Goal: Task Accomplishment & Management: Manage account settings

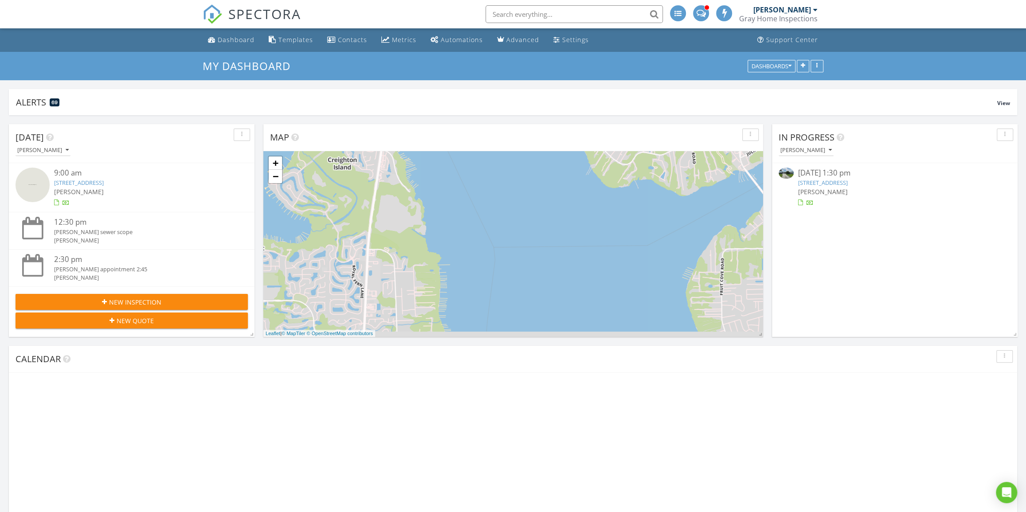
scroll to position [191, 330]
click at [825, 188] on span "[PERSON_NAME]" at bounding box center [823, 192] width 50 height 8
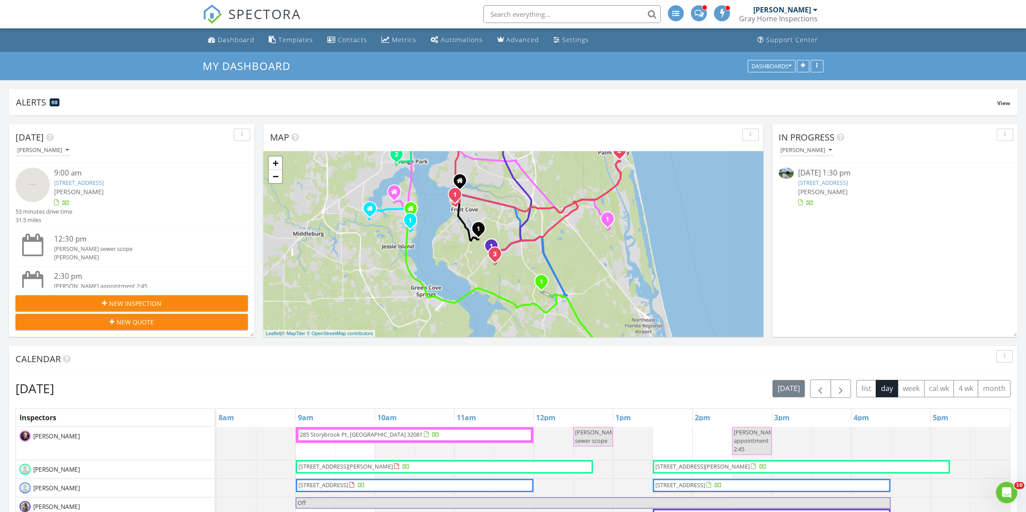
scroll to position [0, 0]
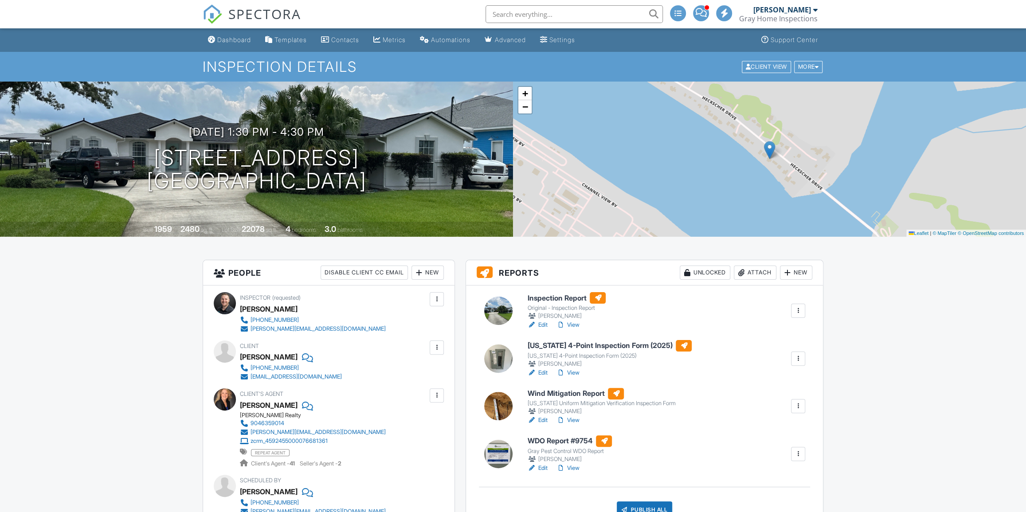
click at [531, 325] on div at bounding box center [531, 325] width 9 height 9
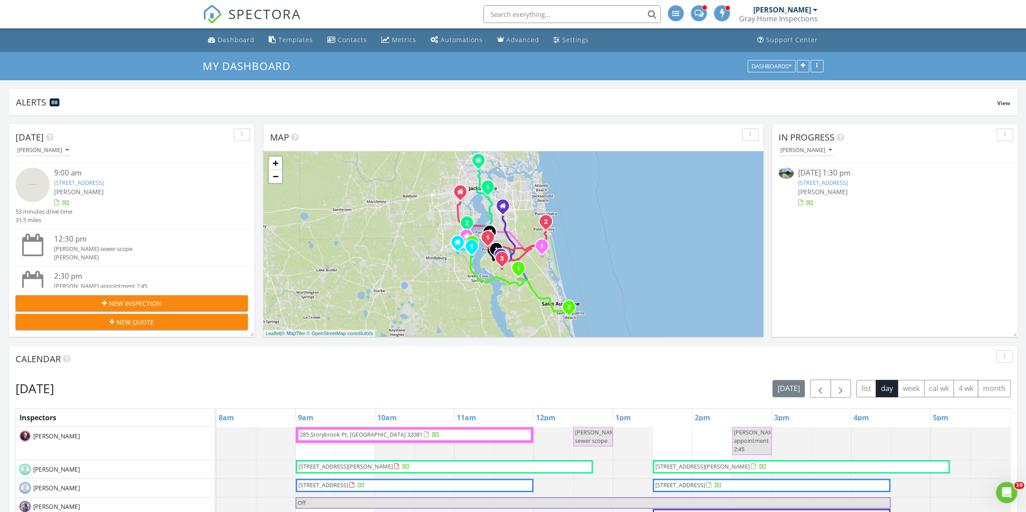
click at [886, 179] on div "6102 Heckscher Dr, Jacksonville, FL 32226" at bounding box center [895, 183] width 194 height 8
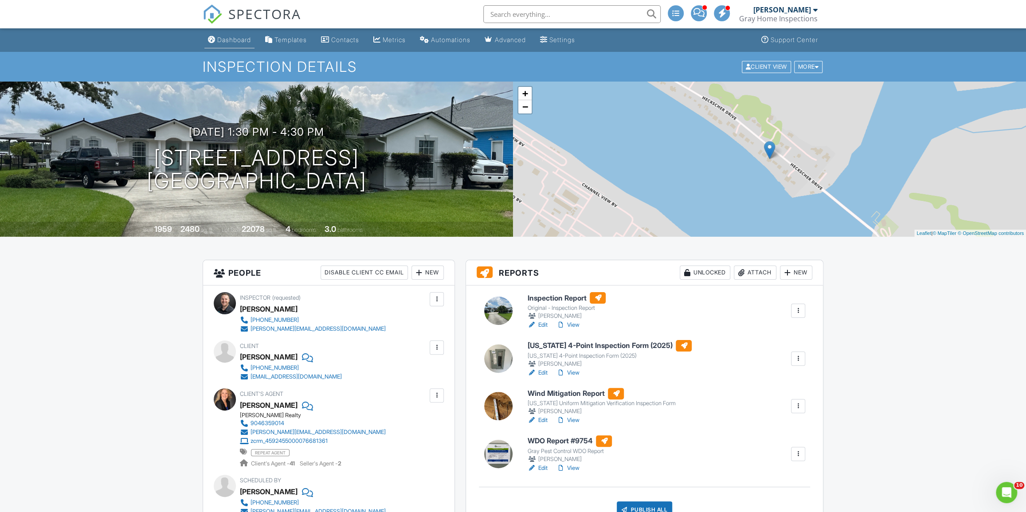
click at [249, 36] on div "Dashboard" at bounding box center [234, 40] width 34 height 8
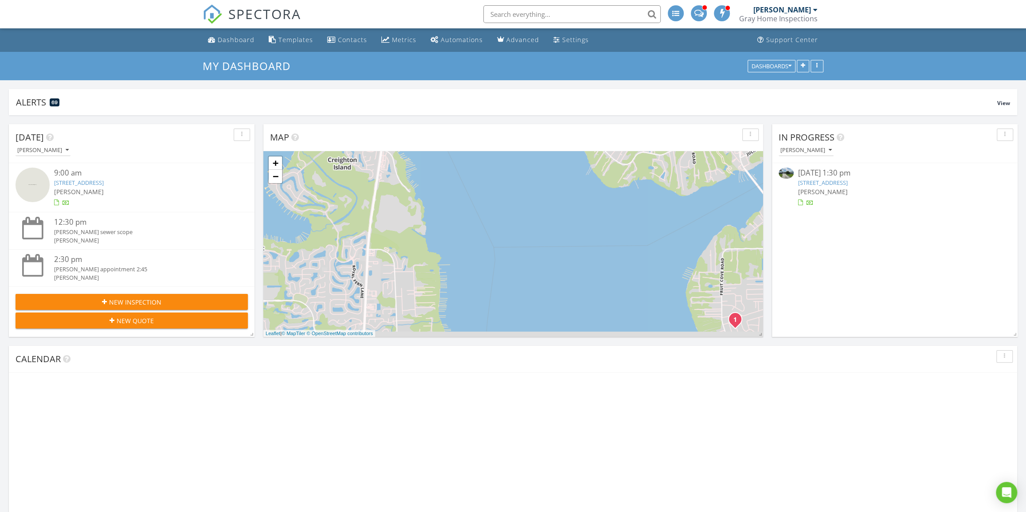
scroll to position [235, 499]
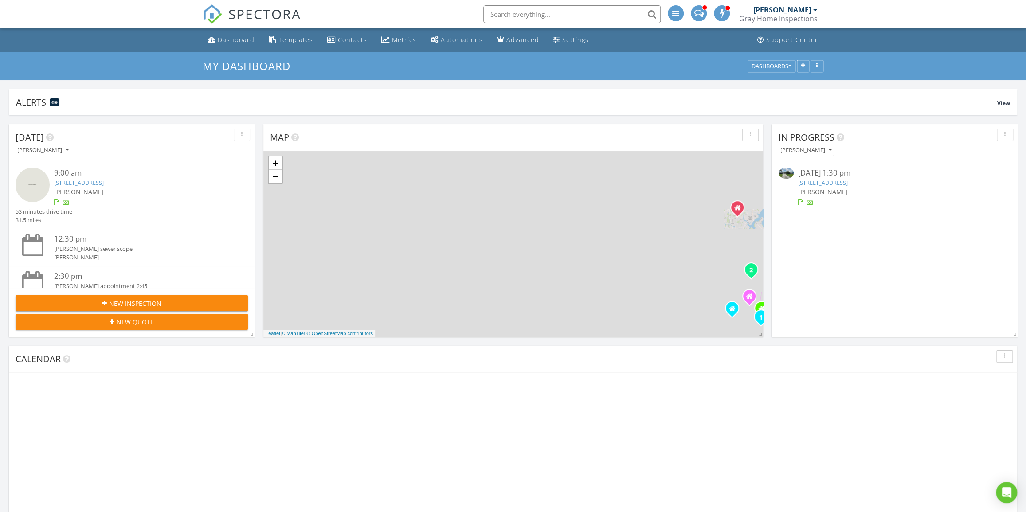
click at [848, 186] on link "6102 Heckscher Dr, Jacksonville, FL 32226" at bounding box center [823, 183] width 50 height 8
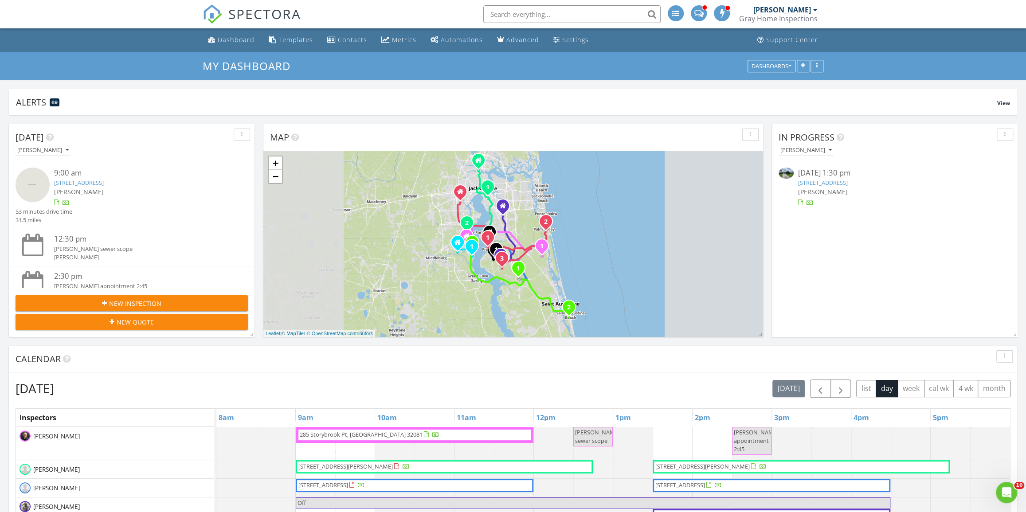
scroll to position [0, 0]
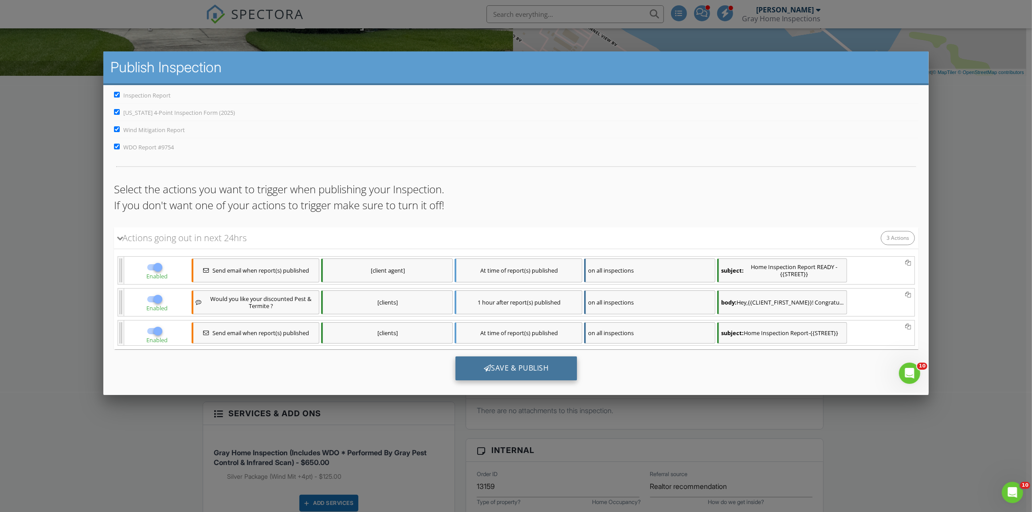
scroll to position [35, 0]
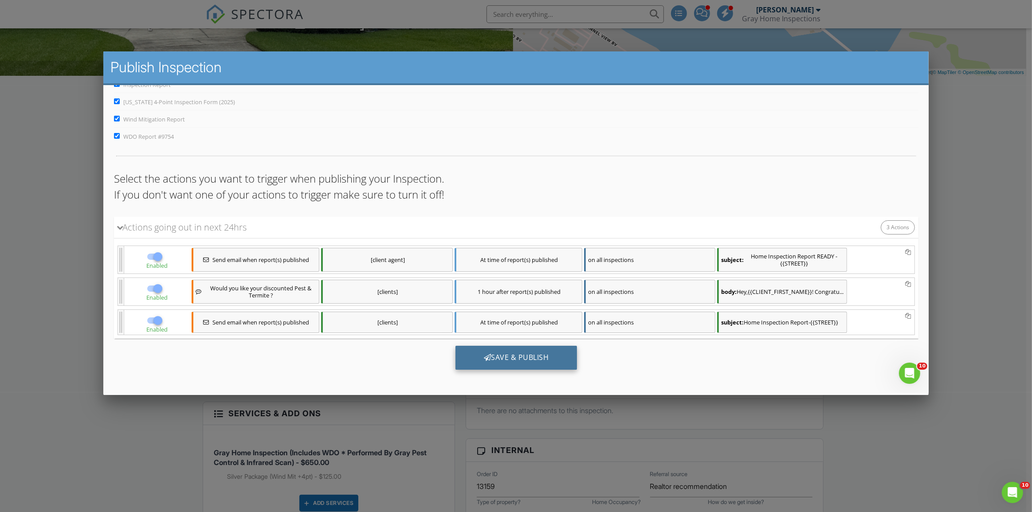
click at [553, 353] on div "Save & Publish" at bounding box center [516, 357] width 122 height 24
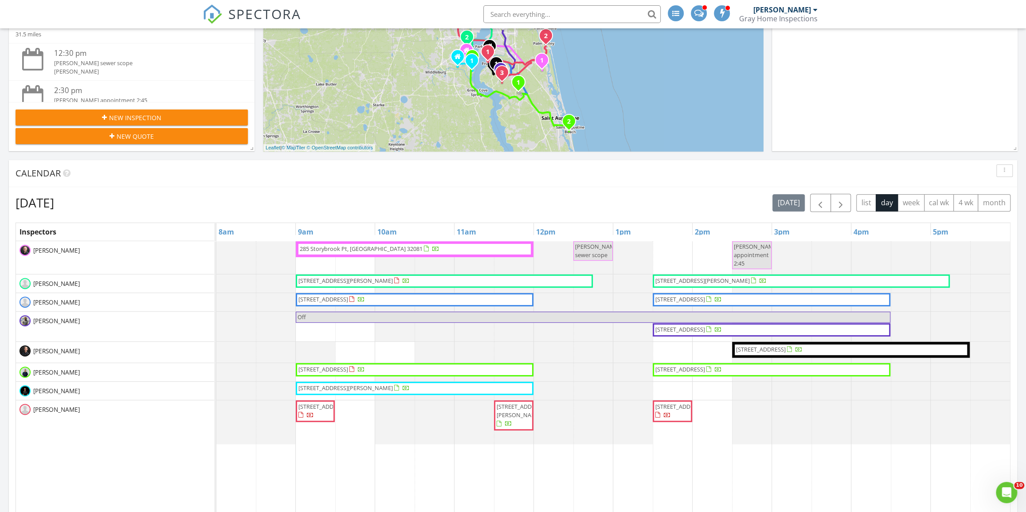
scroll to position [201, 0]
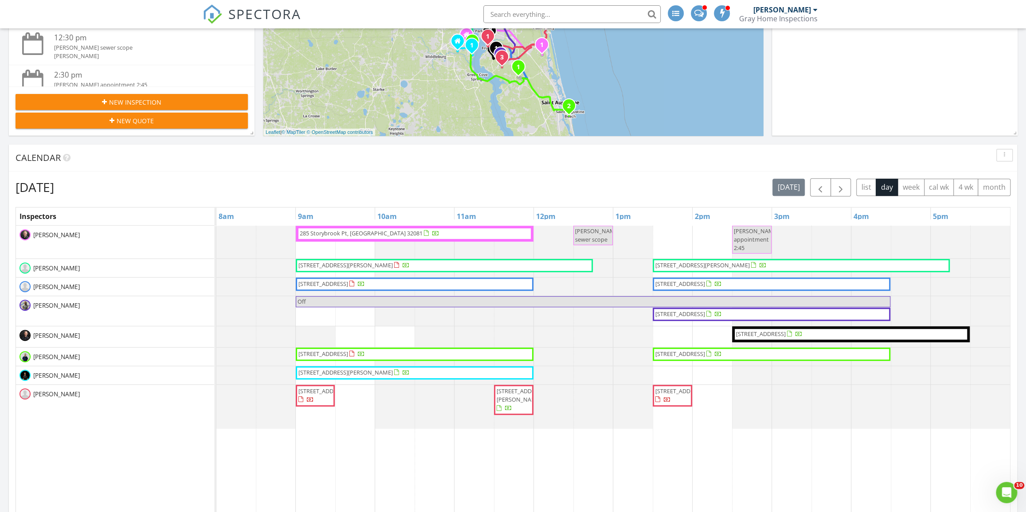
click at [461, 229] on span "285 Storybrook Pt, Ponte Vedra 32081" at bounding box center [414, 233] width 231 height 9
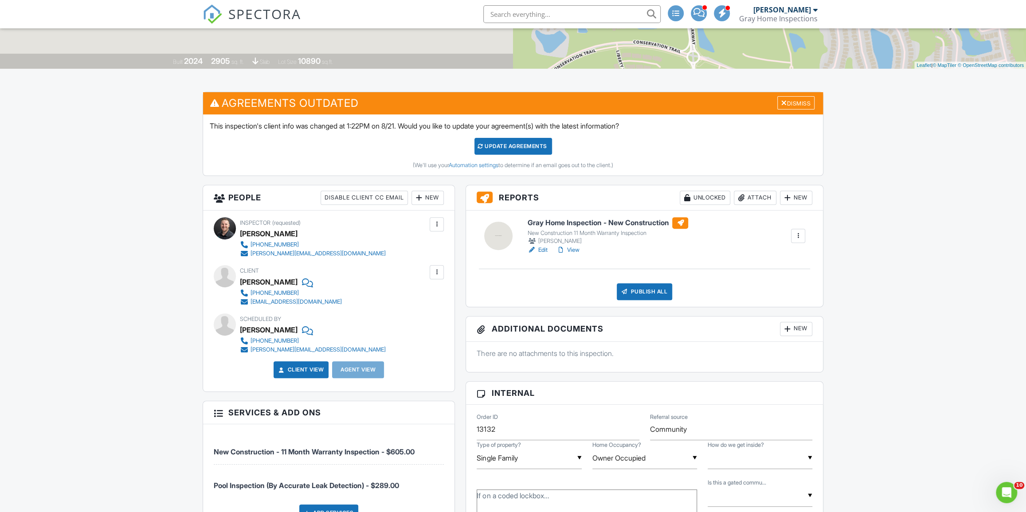
scroll to position [40, 0]
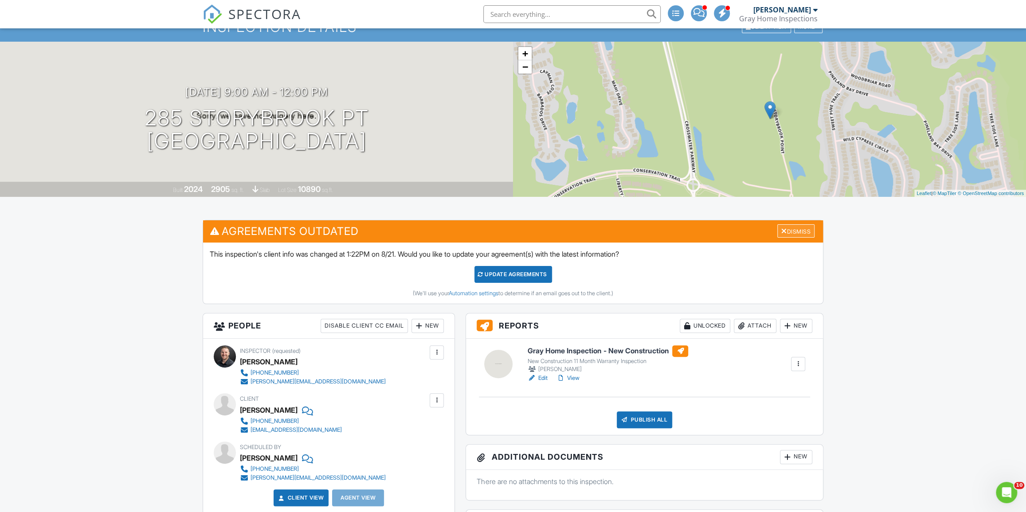
click at [804, 229] on div "Dismiss" at bounding box center [795, 231] width 37 height 14
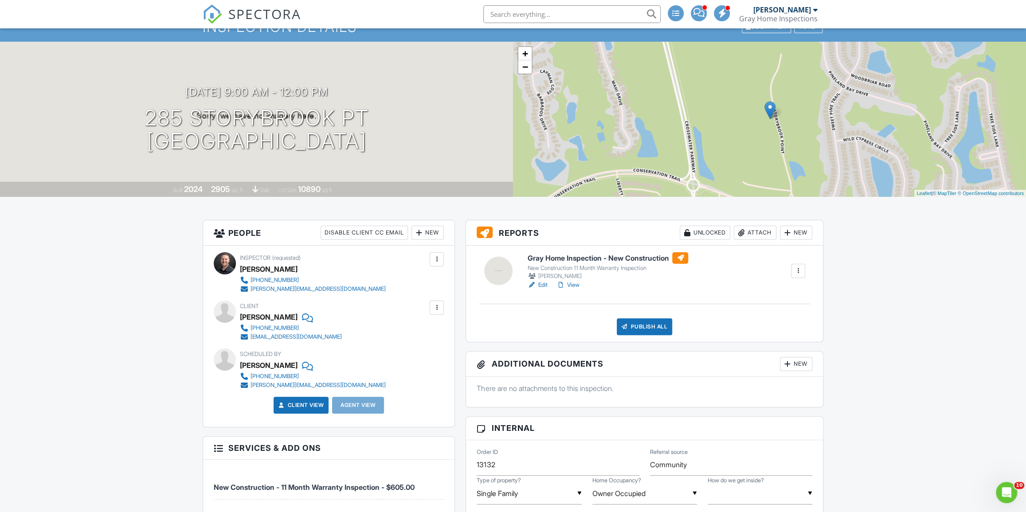
click at [544, 281] on link "Edit" at bounding box center [537, 285] width 20 height 9
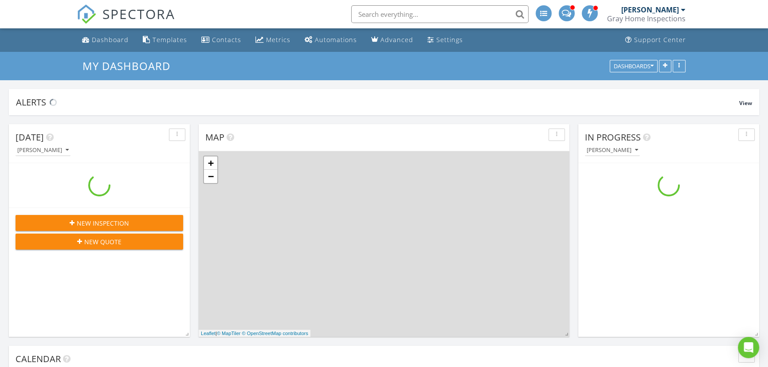
click at [384, 16] on input "text" at bounding box center [439, 14] width 177 height 18
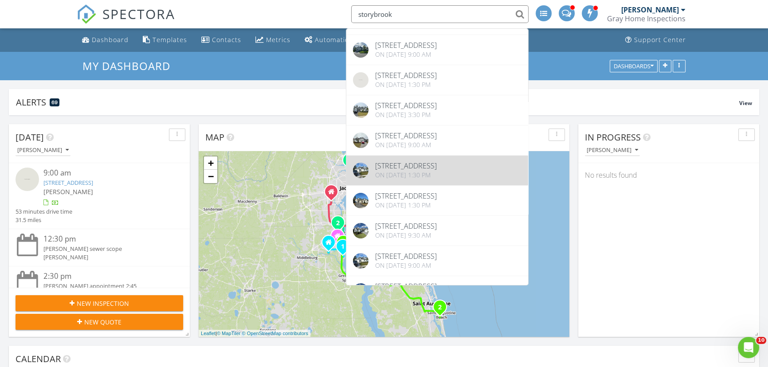
scroll to position [80, 0]
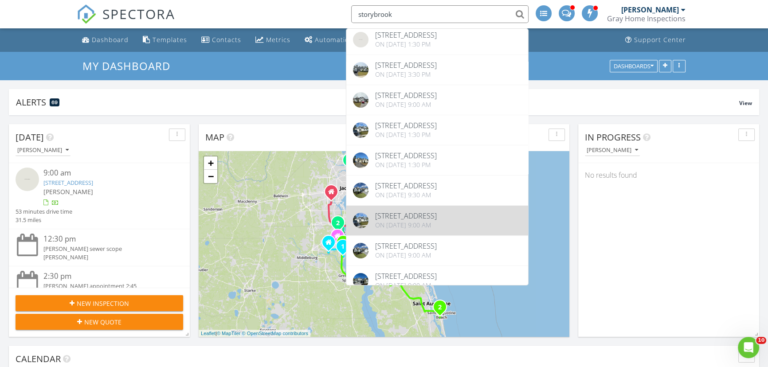
type input "storybrook"
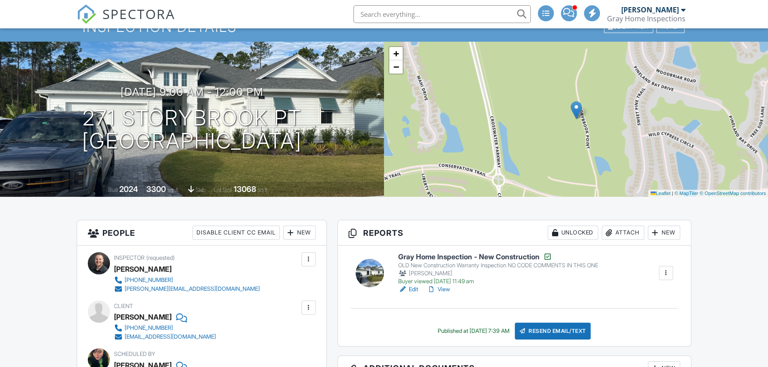
click at [446, 288] on link "View" at bounding box center [438, 289] width 23 height 9
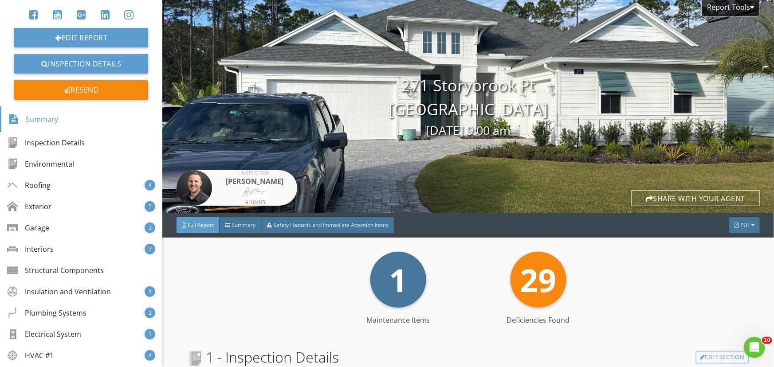
scroll to position [161, 0]
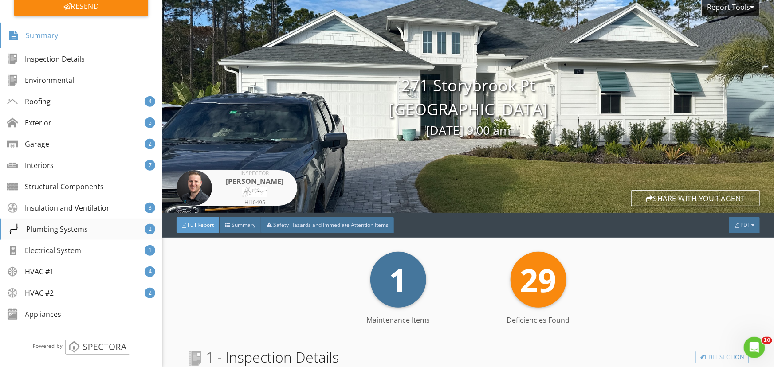
click at [78, 231] on div "Plumbing Systems" at bounding box center [47, 229] width 79 height 11
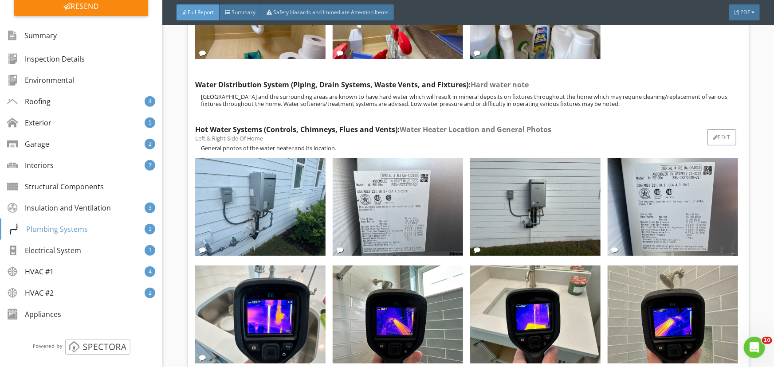
scroll to position [7878, 0]
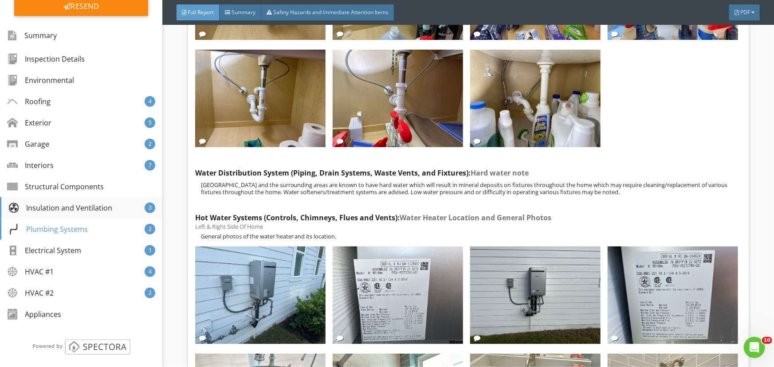
click at [80, 200] on div "Insulation and Ventilation 3" at bounding box center [81, 207] width 162 height 21
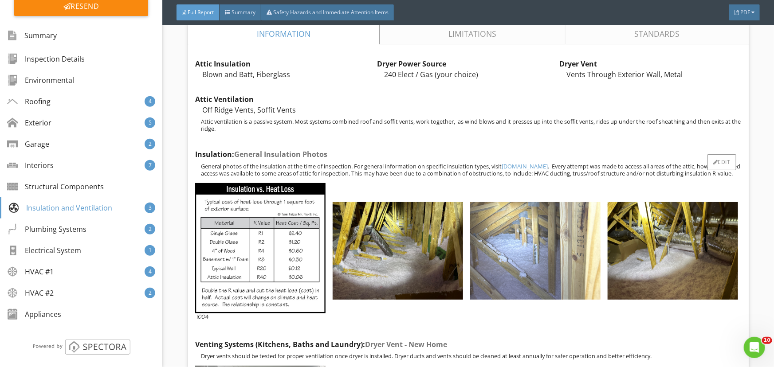
scroll to position [6396, 0]
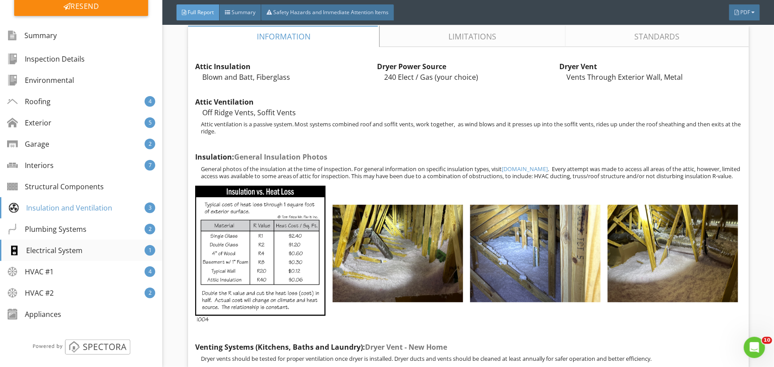
click at [104, 246] on div "Electrical System 1" at bounding box center [81, 250] width 162 height 21
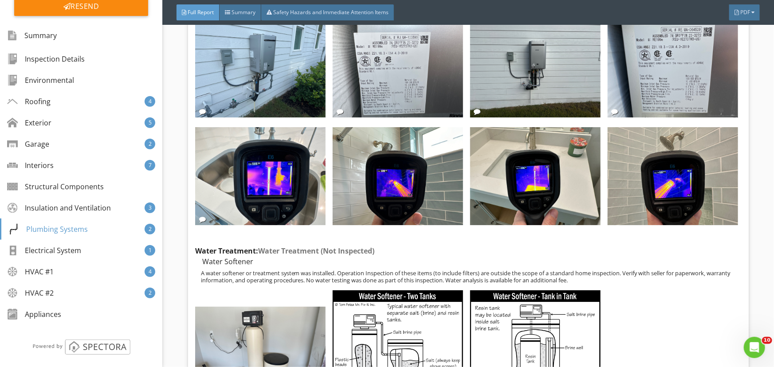
scroll to position [7935, 0]
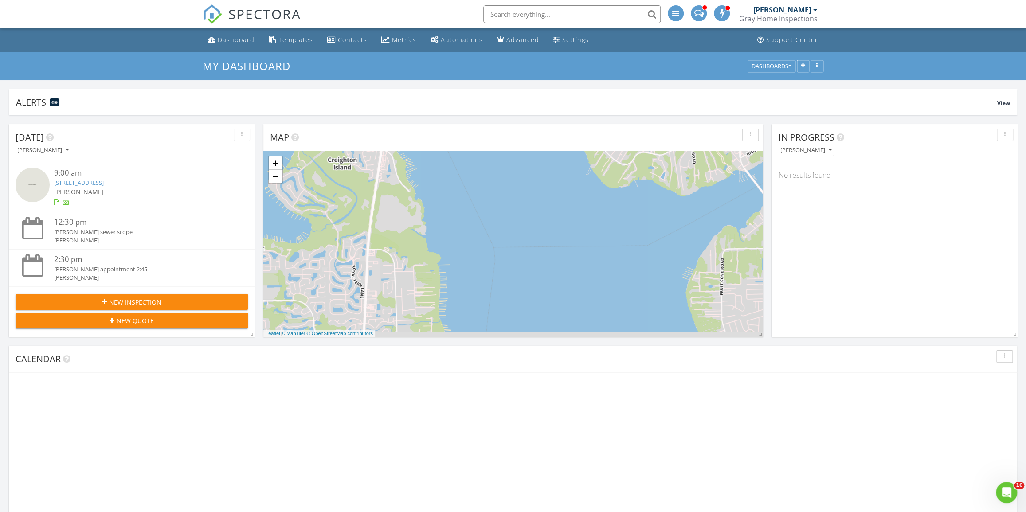
scroll to position [191, 330]
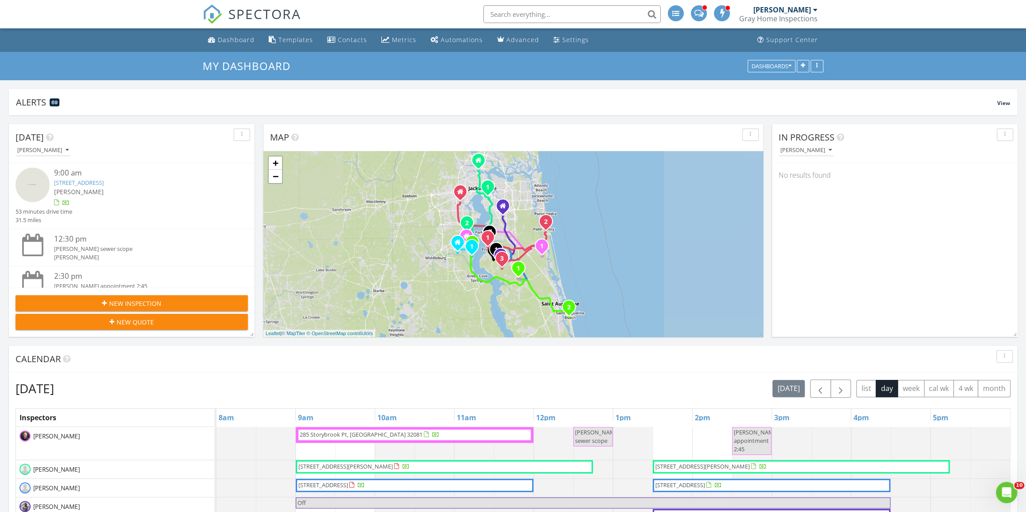
click at [110, 187] on div "285 Storybrook Pt, Ponte Vedra, FL 32081" at bounding box center [141, 183] width 174 height 8
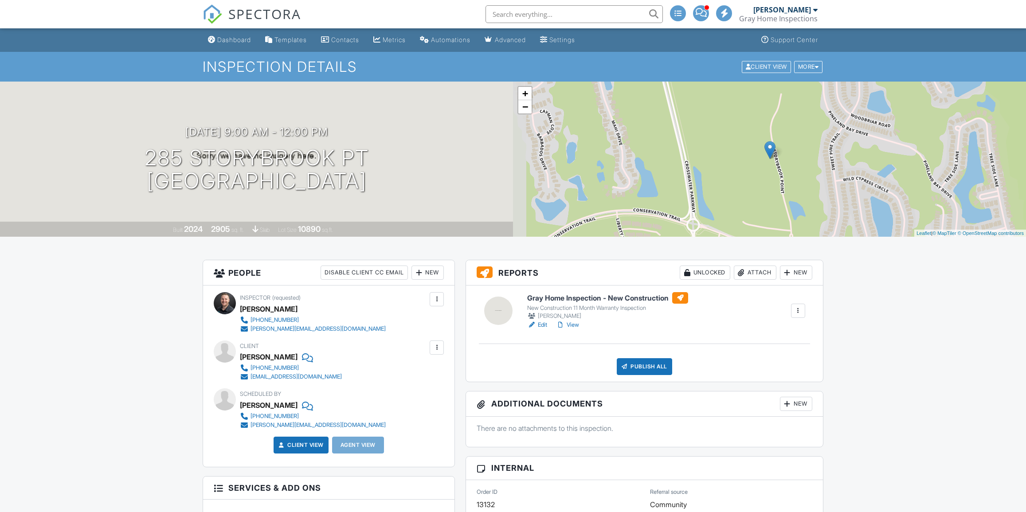
click at [536, 322] on link "Edit" at bounding box center [537, 325] width 20 height 9
click at [540, 323] on link "Edit" at bounding box center [537, 325] width 20 height 9
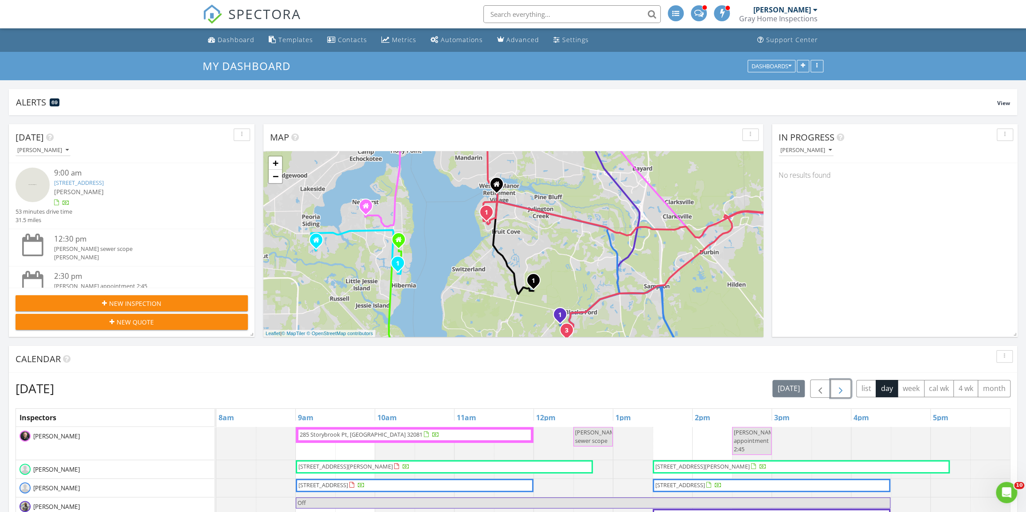
click at [833, 389] on button "button" at bounding box center [840, 388] width 21 height 18
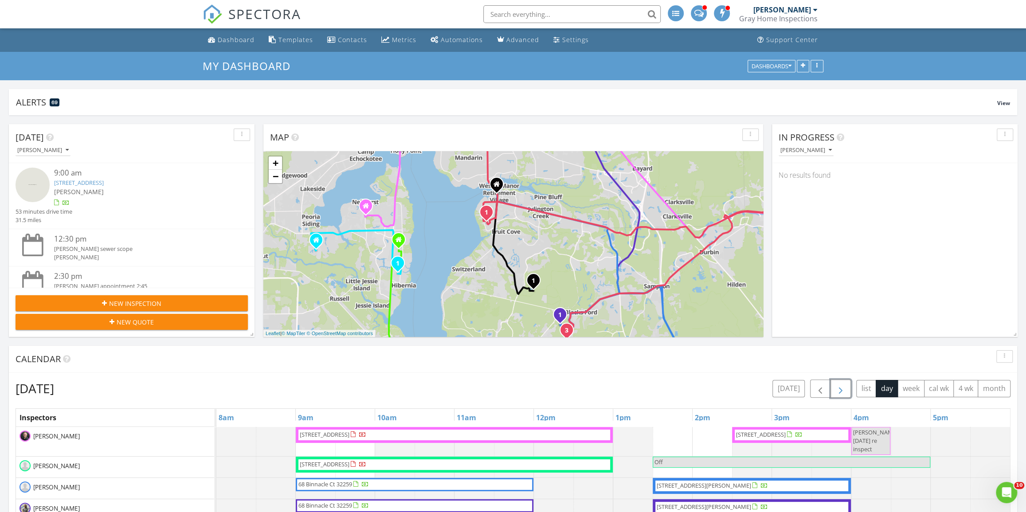
click at [841, 386] on span "button" at bounding box center [840, 388] width 11 height 11
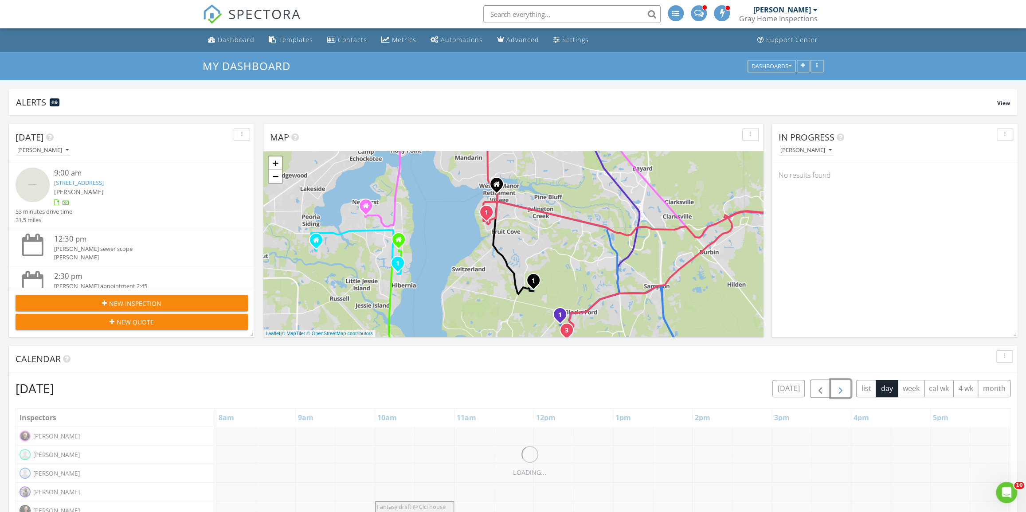
click at [841, 386] on span "button" at bounding box center [840, 388] width 11 height 11
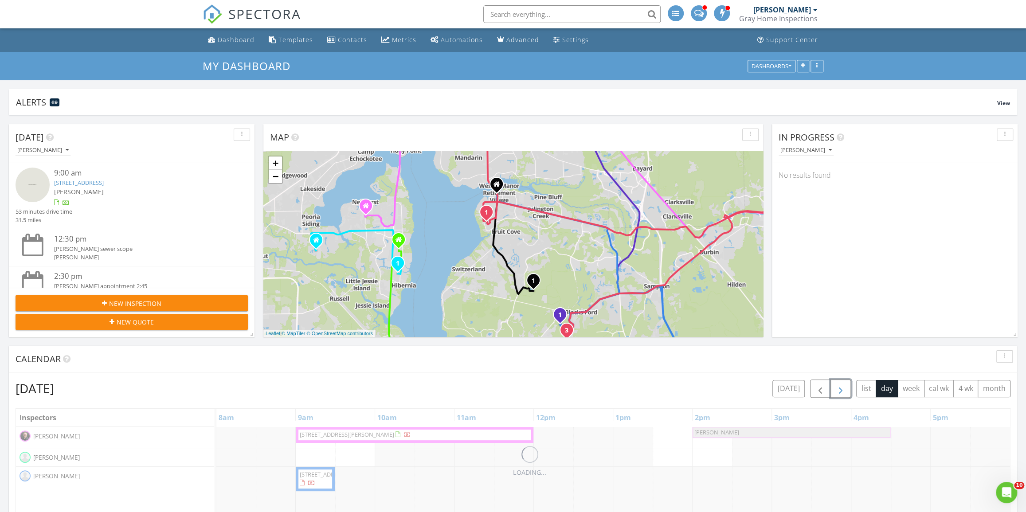
click at [841, 386] on span "button" at bounding box center [840, 388] width 11 height 11
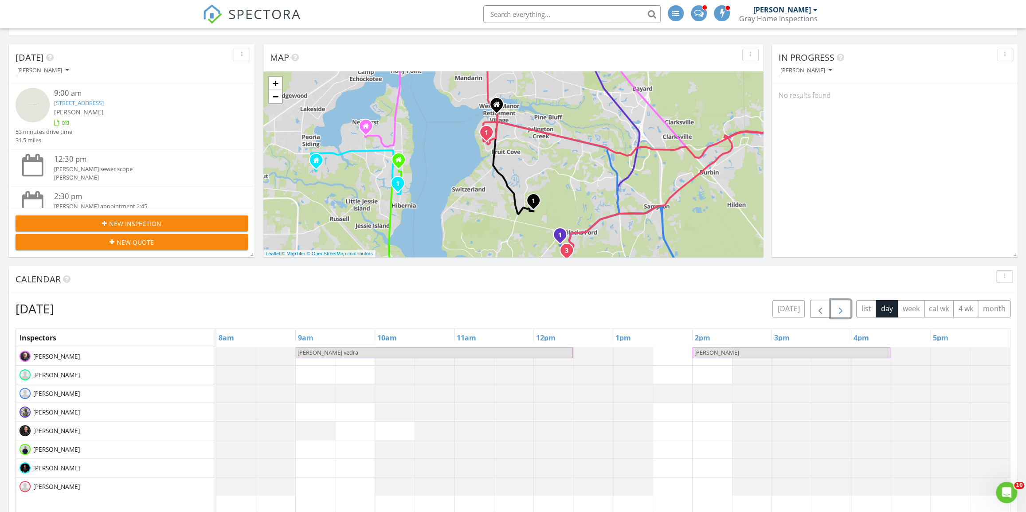
scroll to position [80, 0]
click at [181, 217] on button "New Inspection" at bounding box center [132, 223] width 232 height 16
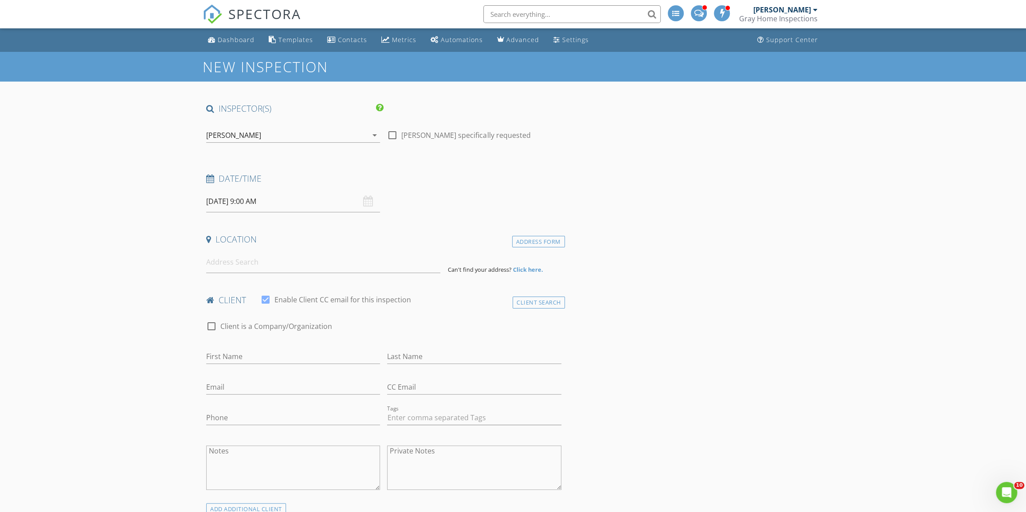
click at [266, 196] on input "[DATE] 9:00 AM" at bounding box center [293, 202] width 174 height 22
select select "8"
click at [336, 223] on icon at bounding box center [335, 220] width 6 height 6
type input "[DATE] 9:00 AM"
click at [400, 255] on input at bounding box center [323, 262] width 234 height 22
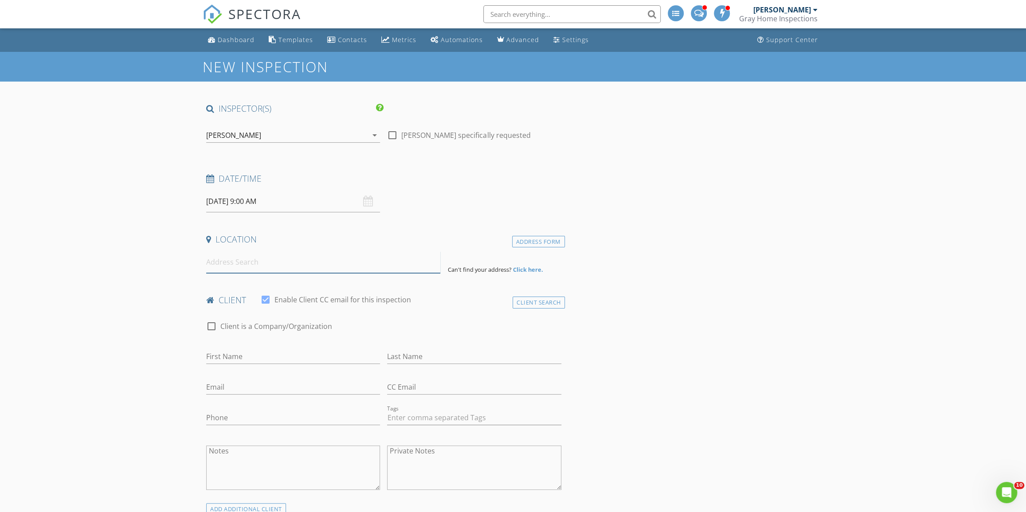
click at [368, 262] on input at bounding box center [323, 262] width 234 height 22
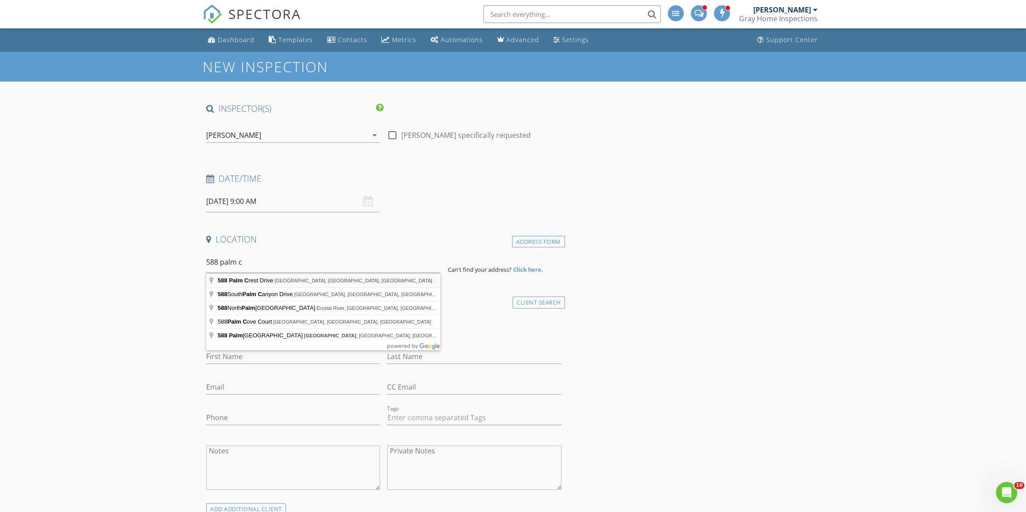
type input "[STREET_ADDRESS]"
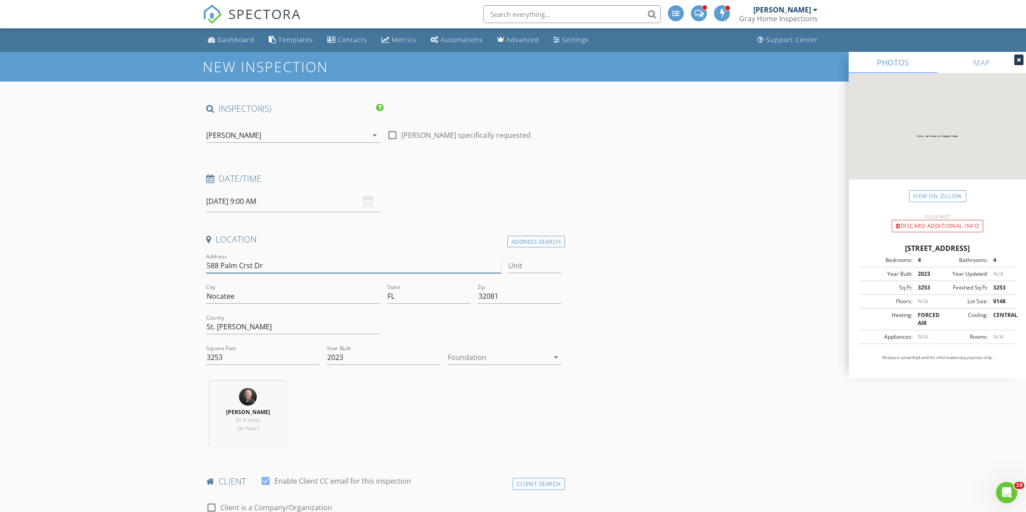
click at [248, 264] on input "588 Palm Crst Dr" at bounding box center [353, 265] width 295 height 15
type input "[STREET_ADDRESS]"
click at [491, 348] on div "Foundation arrow_drop_down" at bounding box center [503, 359] width 113 height 29
click at [499, 359] on div at bounding box center [497, 357] width 101 height 14
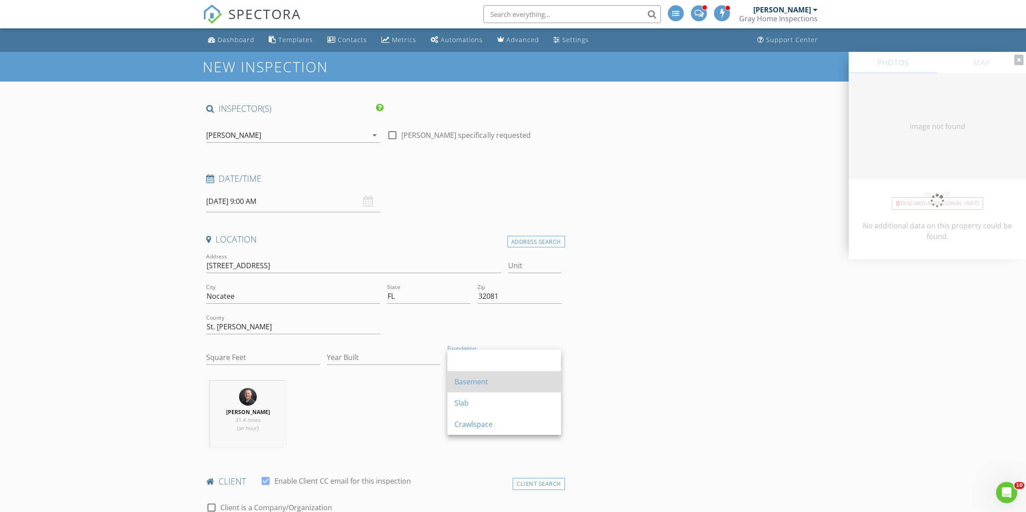
type input "3253"
type input "2023"
click at [493, 395] on div "Slab" at bounding box center [503, 402] width 99 height 21
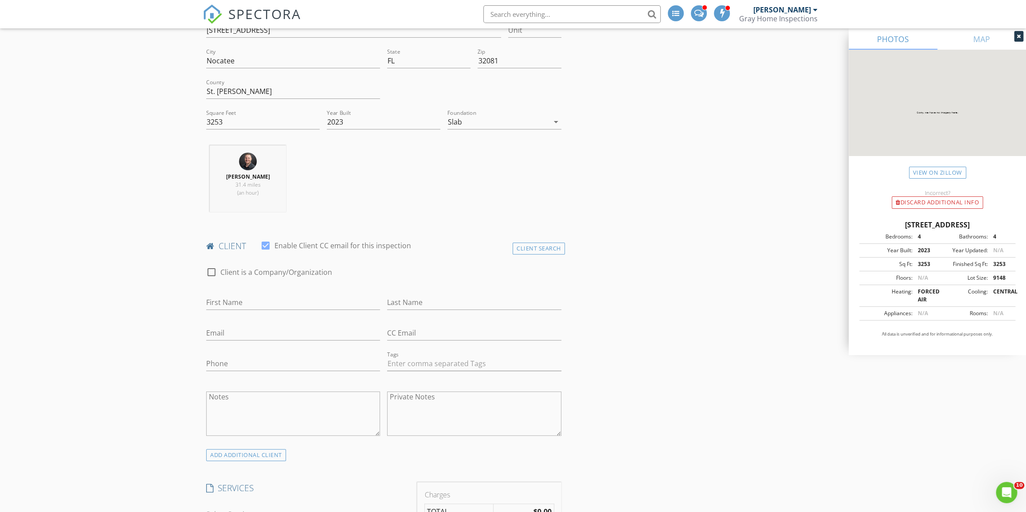
scroll to position [322, 0]
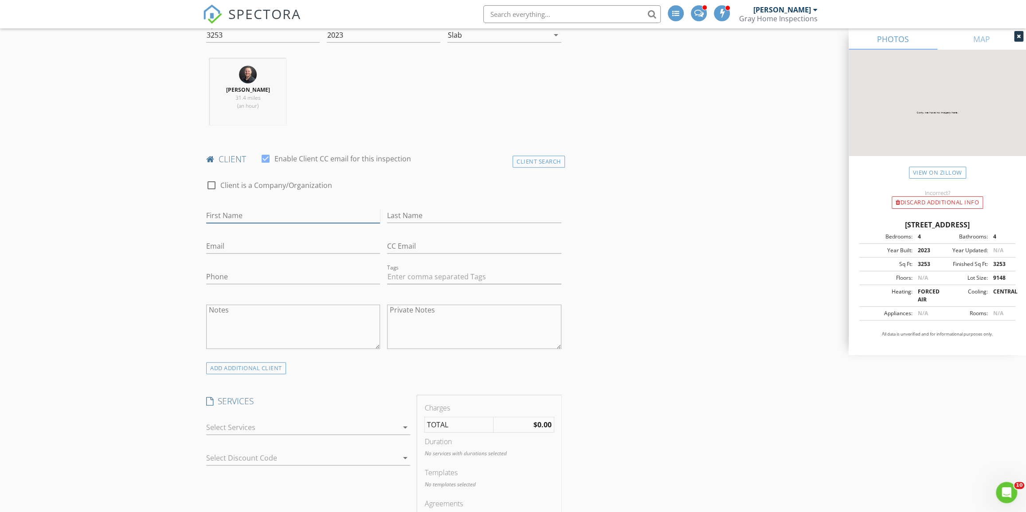
click at [281, 219] on input "First Name" at bounding box center [293, 215] width 174 height 15
type input "Angela"
type input "N"
type input "Blount"
type input "ablount27@gmail.com"
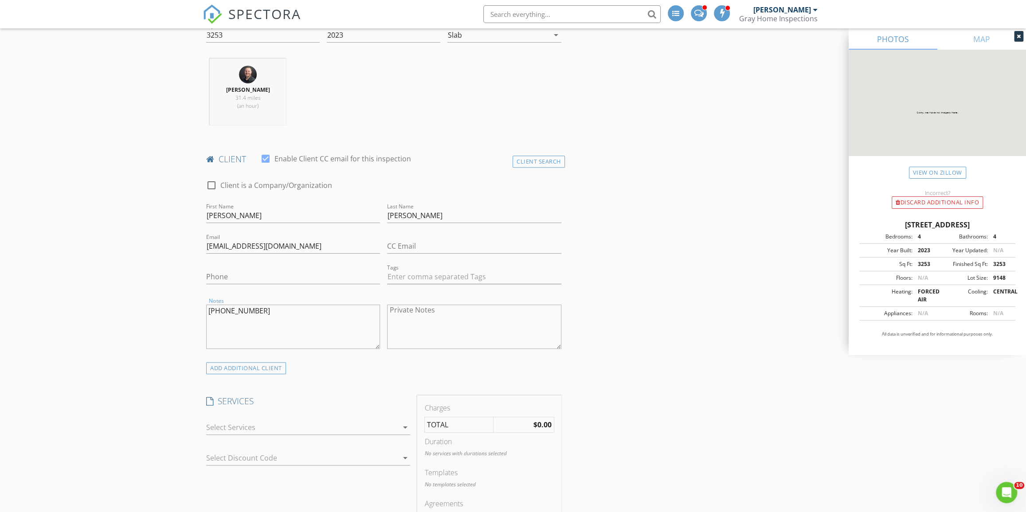
drag, startPoint x: 330, startPoint y: 319, endPoint x: 176, endPoint y: 314, distance: 154.3
type textarea "1-414-915-3877"
click at [281, 273] on input "Phone" at bounding box center [293, 277] width 174 height 15
paste input "141-491-5387"
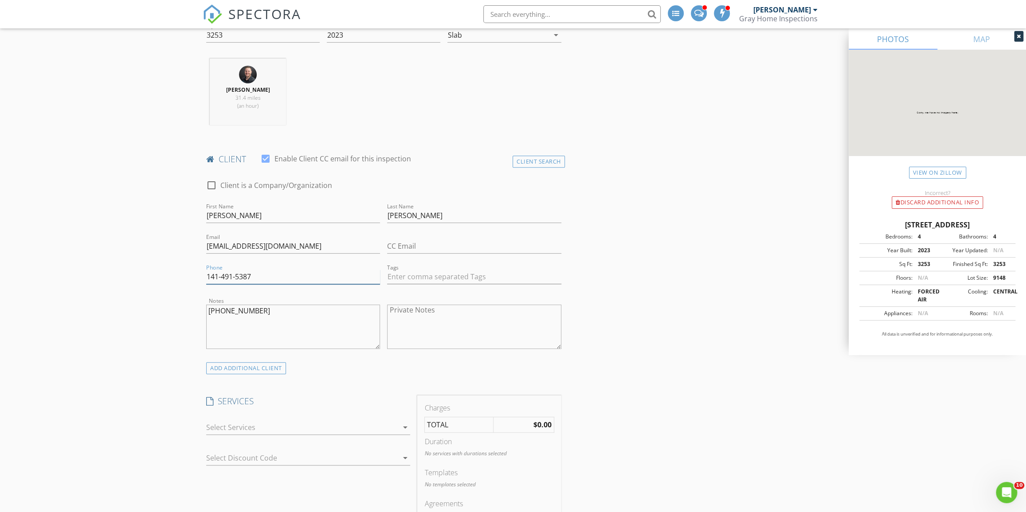
drag, startPoint x: 283, startPoint y: 299, endPoint x: 286, endPoint y: 306, distance: 7.2
type input "141-491-5387"
click at [280, 301] on div "Notes 1-414-915-3877" at bounding box center [293, 326] width 174 height 53
click at [209, 275] on input "141-491-5387" at bounding box center [293, 277] width 174 height 15
type input "1"
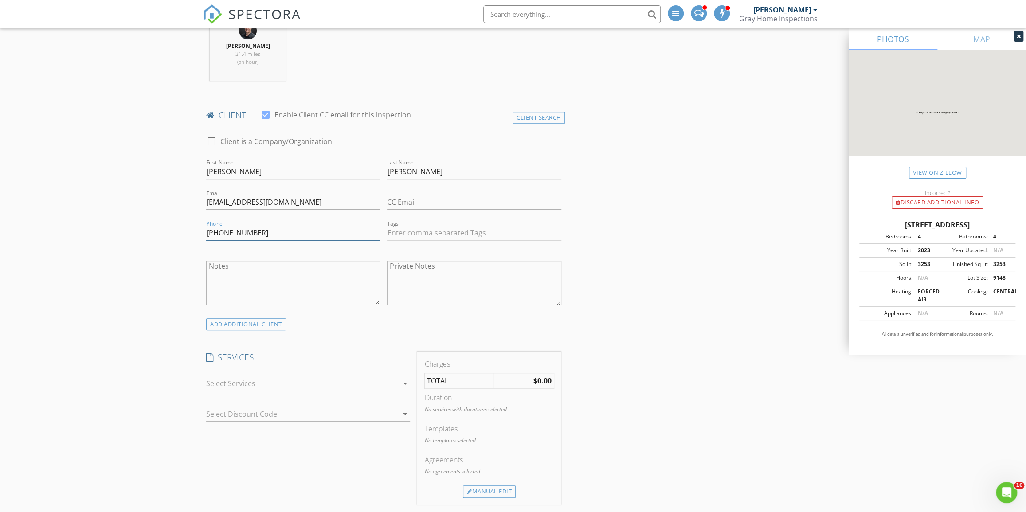
scroll to position [403, 0]
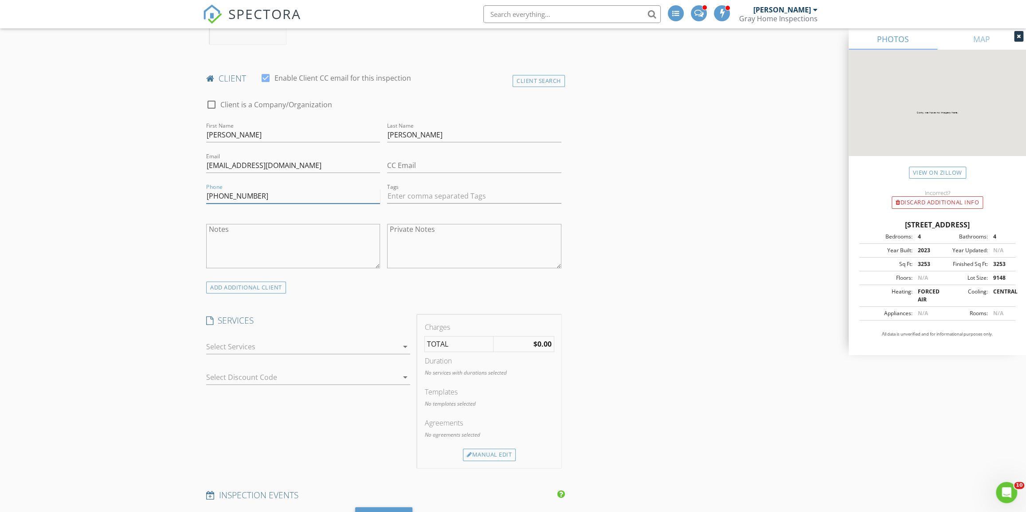
type input "414-915-3877"
click at [319, 346] on div at bounding box center [302, 347] width 192 height 14
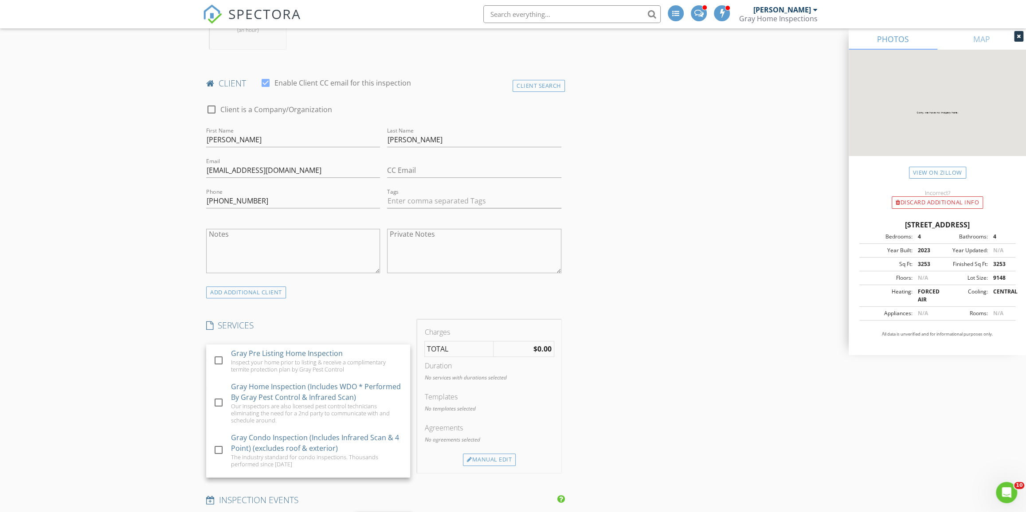
scroll to position [483, 0]
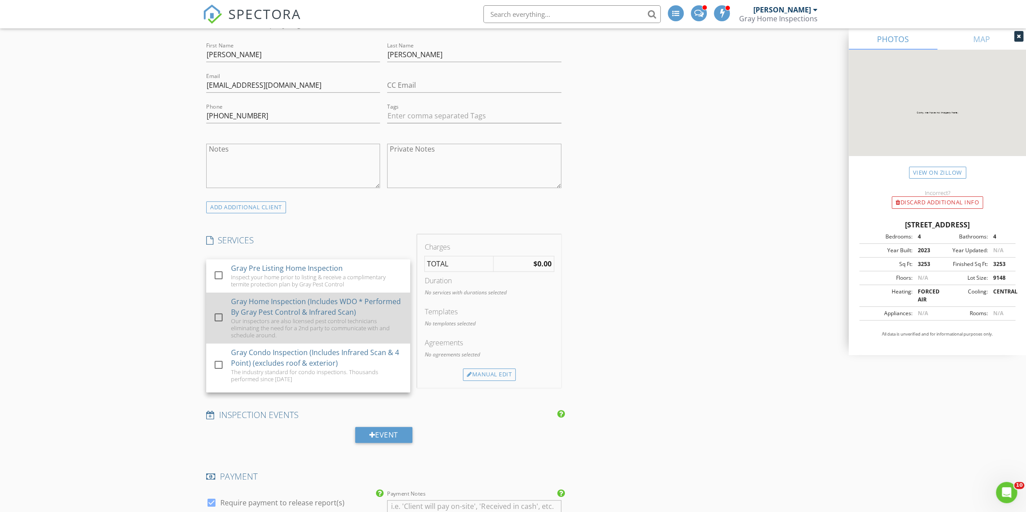
click at [343, 319] on div "Our inspectors are also licensed pest control technicians eliminating the need …" at bounding box center [317, 327] width 172 height 21
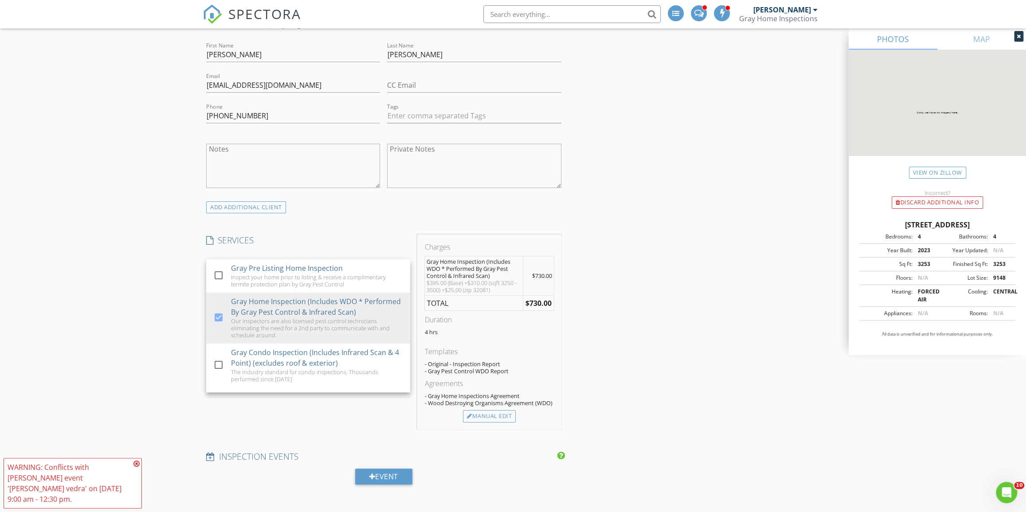
click at [702, 334] on div "INSPECTOR(S) check_box Jeff McKinney PRIMARY check_box_outline_blank Dalton Coo…" at bounding box center [513, 505] width 621 height 1770
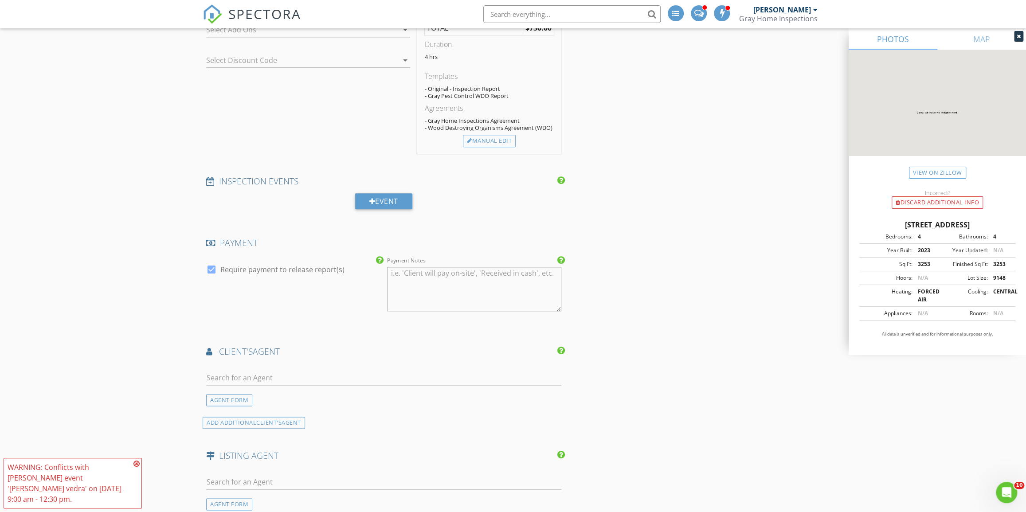
scroll to position [806, 0]
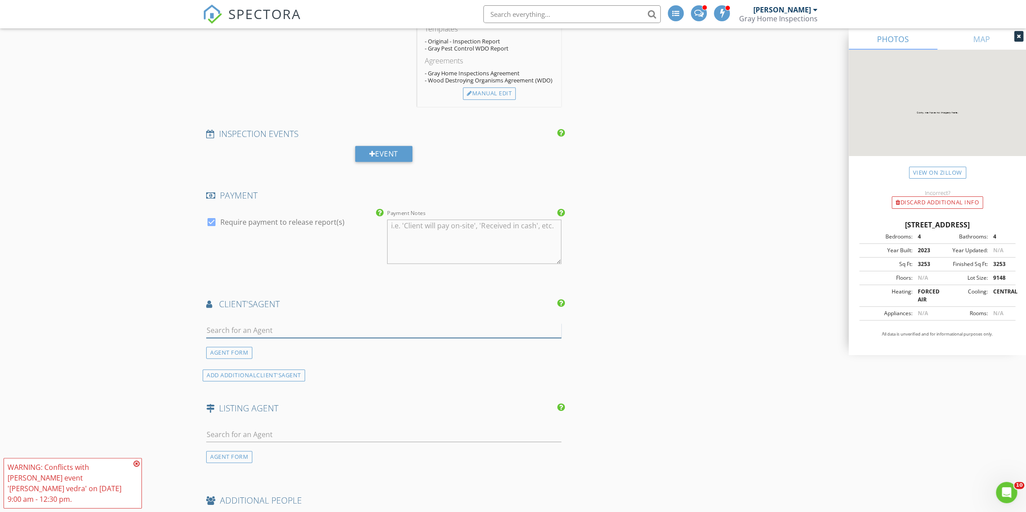
click at [325, 323] on input "text" at bounding box center [383, 330] width 355 height 15
type input "kim rom"
click at [326, 344] on div "Kim Romano" at bounding box center [310, 346] width 158 height 11
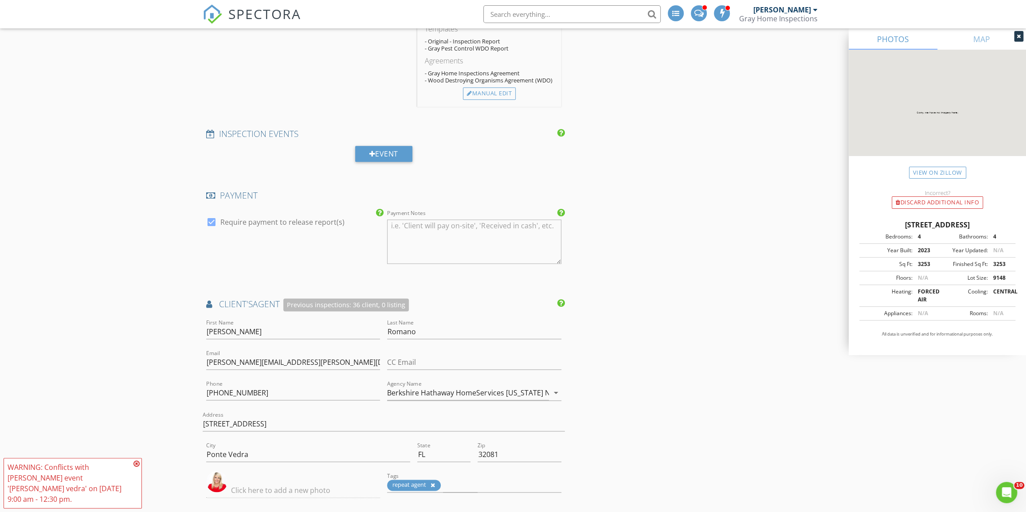
click at [681, 350] on div "INSPECTOR(S) check_box Jeff McKinney PRIMARY check_box_outline_blank Dalton Coo…" at bounding box center [513, 296] width 621 height 1999
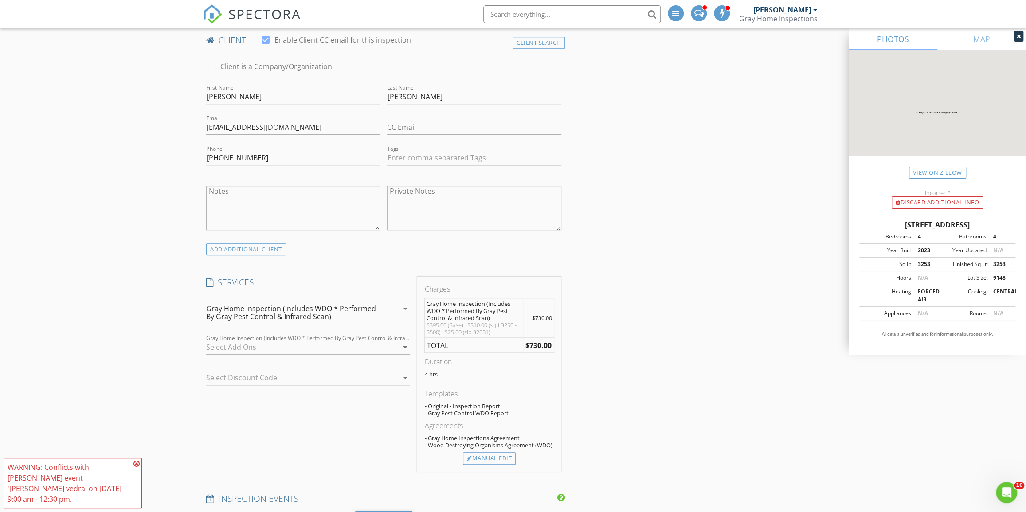
scroll to position [443, 0]
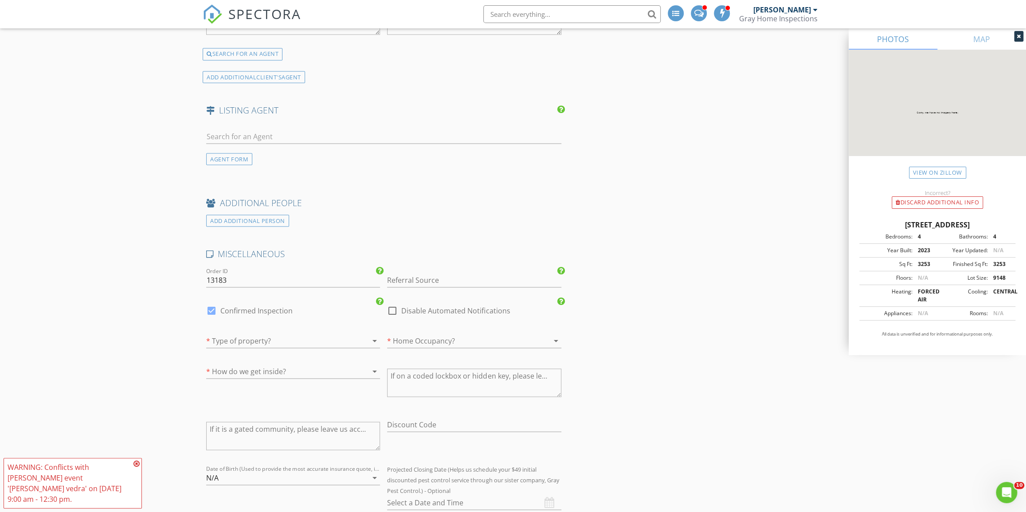
scroll to position [1370, 0]
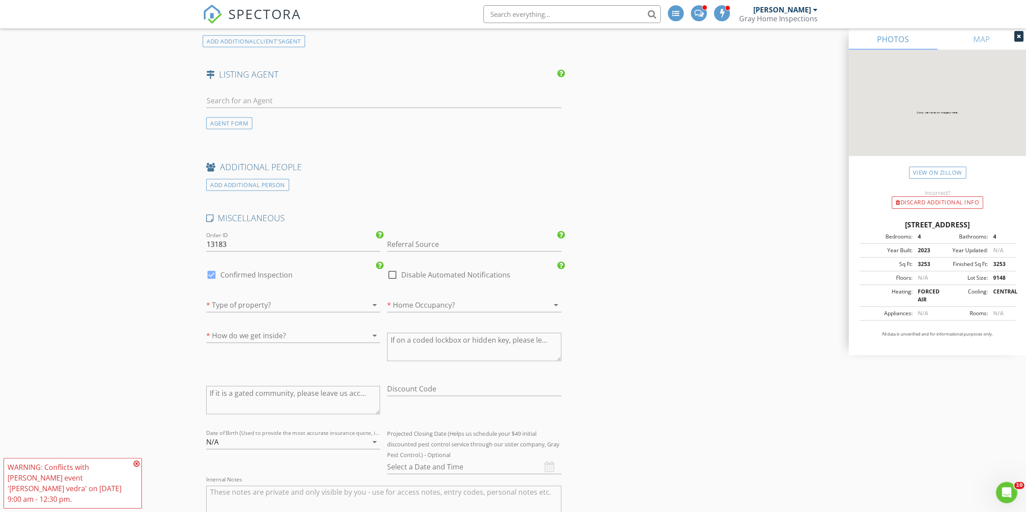
click at [280, 299] on div at bounding box center [280, 304] width 149 height 14
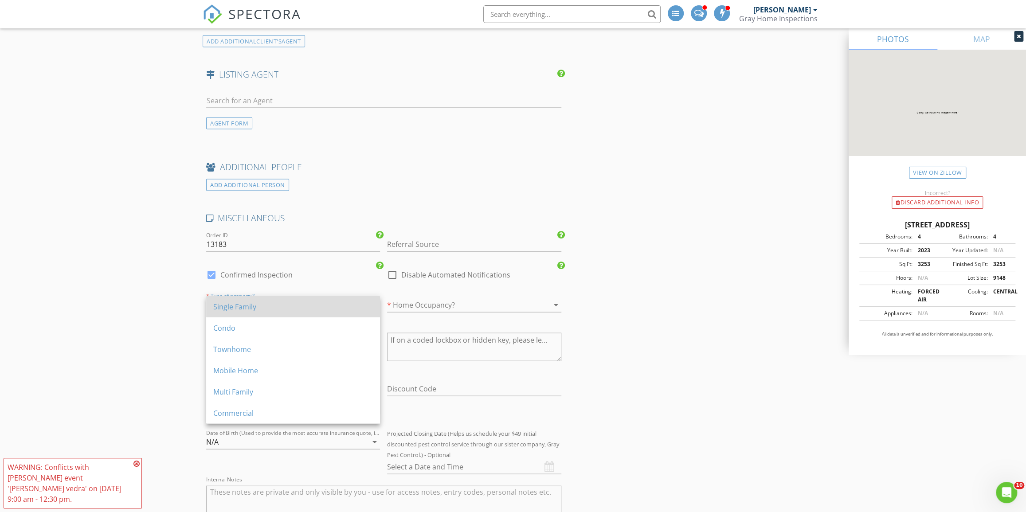
click at [282, 308] on div "Single Family" at bounding box center [293, 306] width 160 height 11
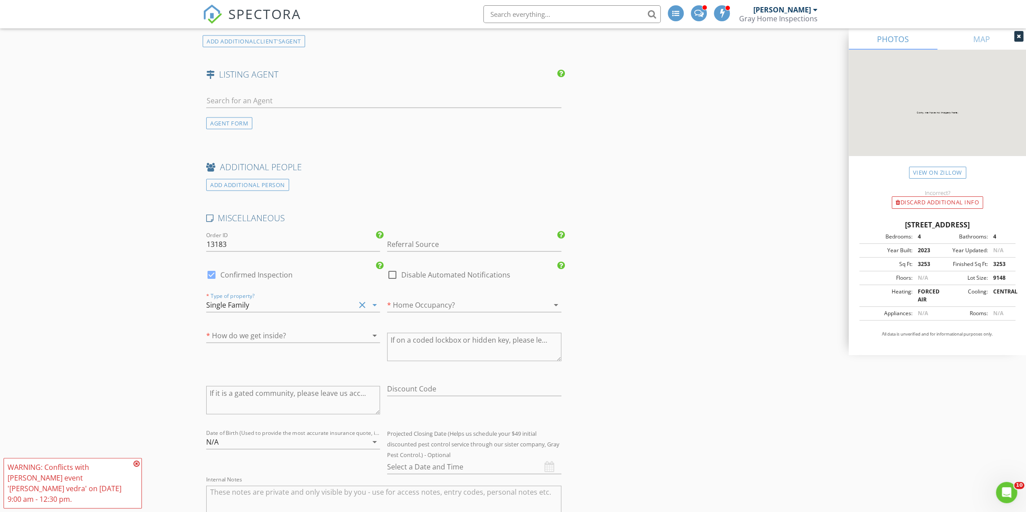
click at [443, 304] on div at bounding box center [461, 304] width 149 height 14
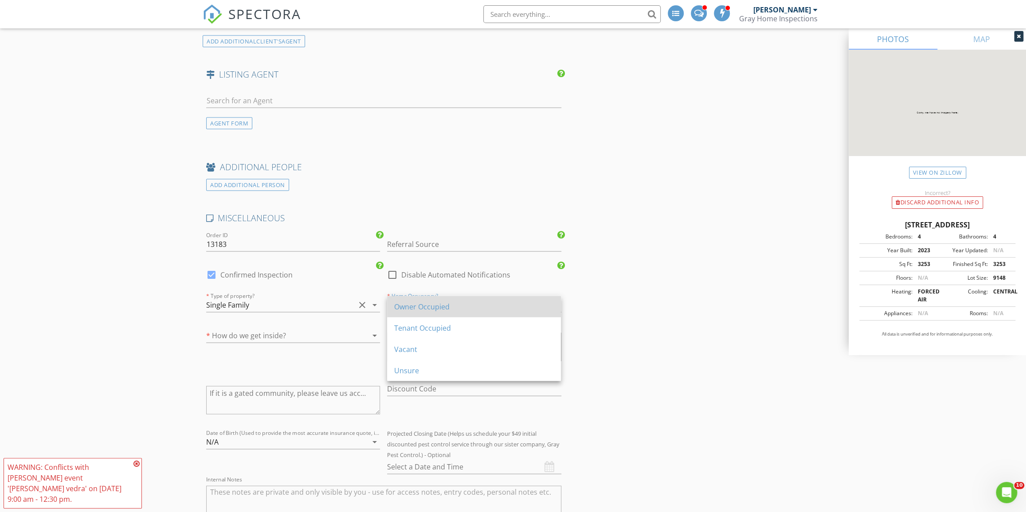
click at [442, 315] on div "Owner Occupied" at bounding box center [474, 306] width 160 height 21
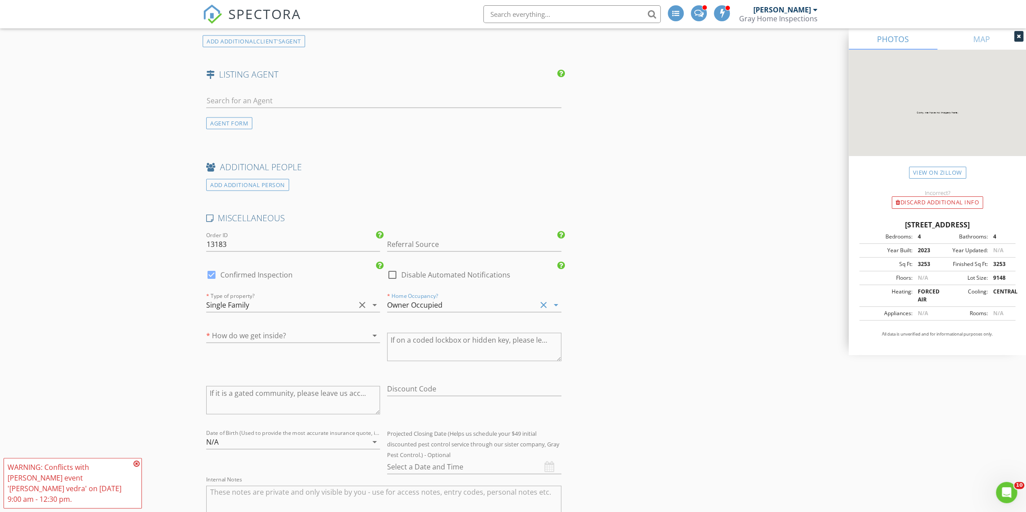
click at [289, 343] on div "* How do we get inside? arrow_drop_down" at bounding box center [293, 339] width 174 height 23
click at [293, 340] on div at bounding box center [280, 335] width 149 height 14
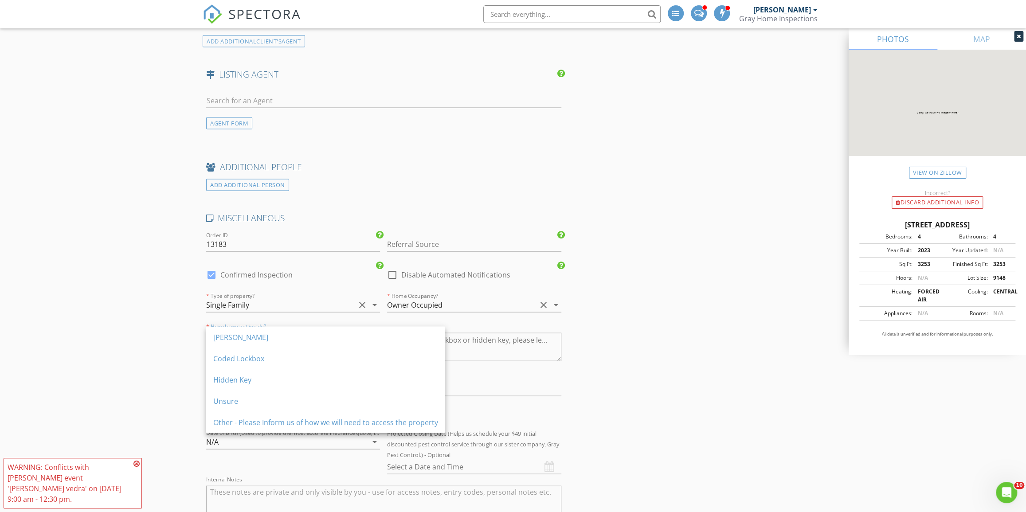
click at [292, 338] on div "Ekey" at bounding box center [325, 337] width 225 height 11
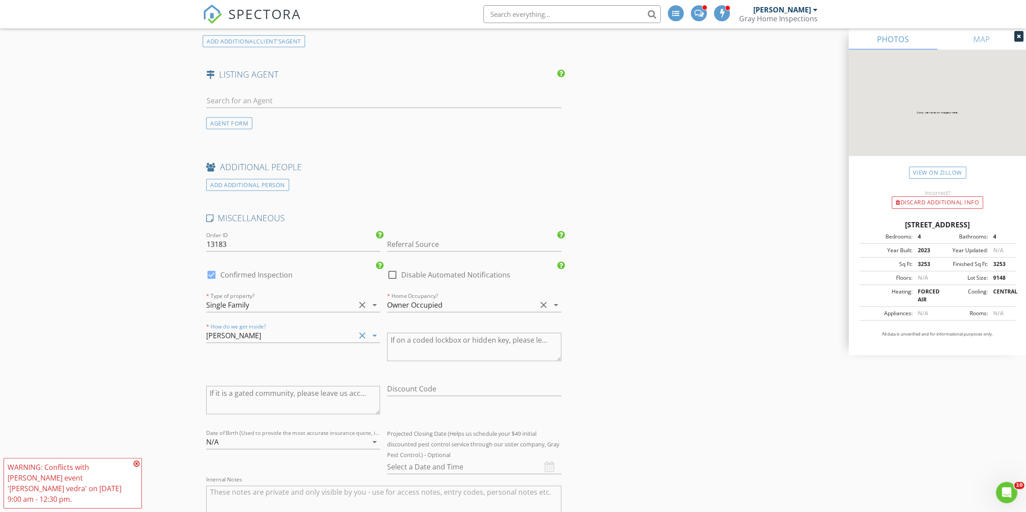
drag, startPoint x: 749, startPoint y: 368, endPoint x: 747, endPoint y: 372, distance: 4.8
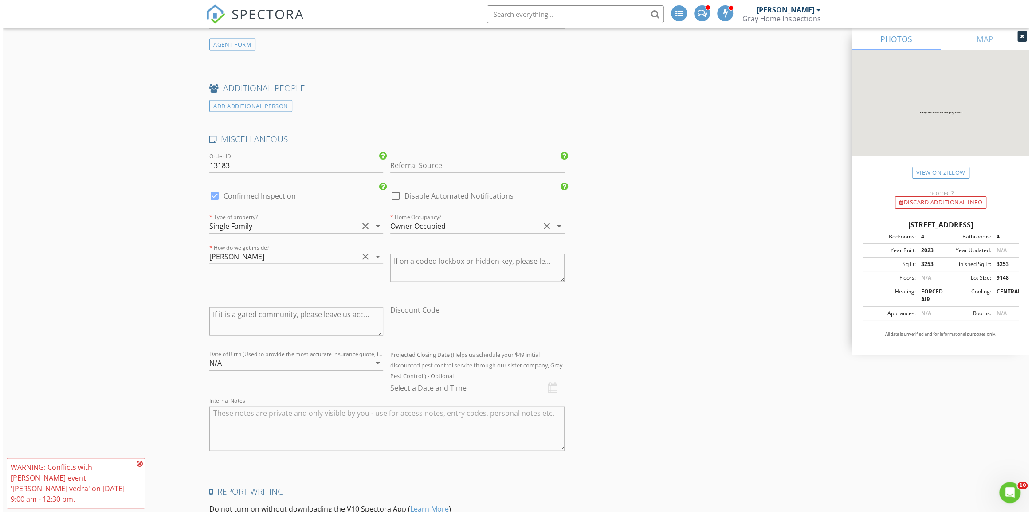
scroll to position [1609, 0]
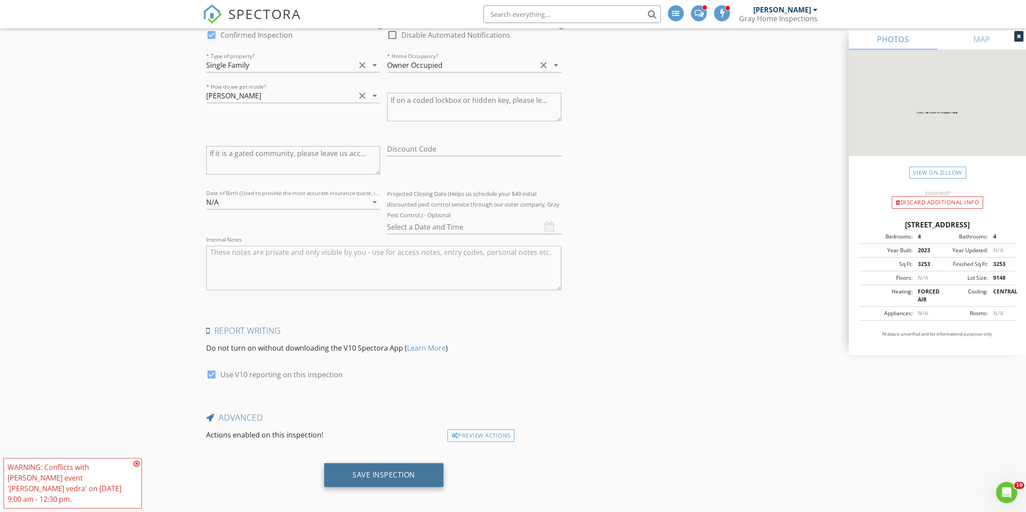
click at [403, 470] on div "Save Inspection" at bounding box center [383, 474] width 63 height 9
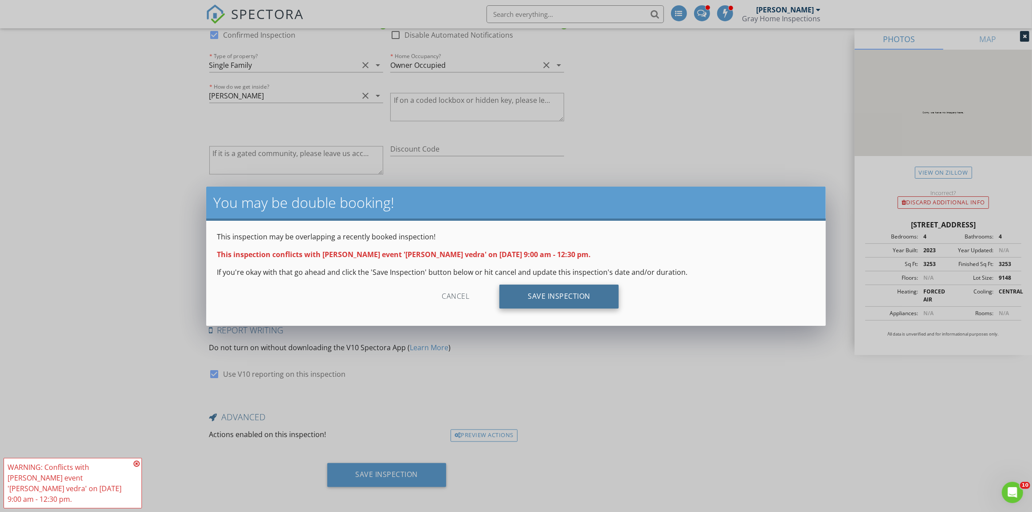
click at [595, 294] on div "Save Inspection" at bounding box center [558, 297] width 119 height 24
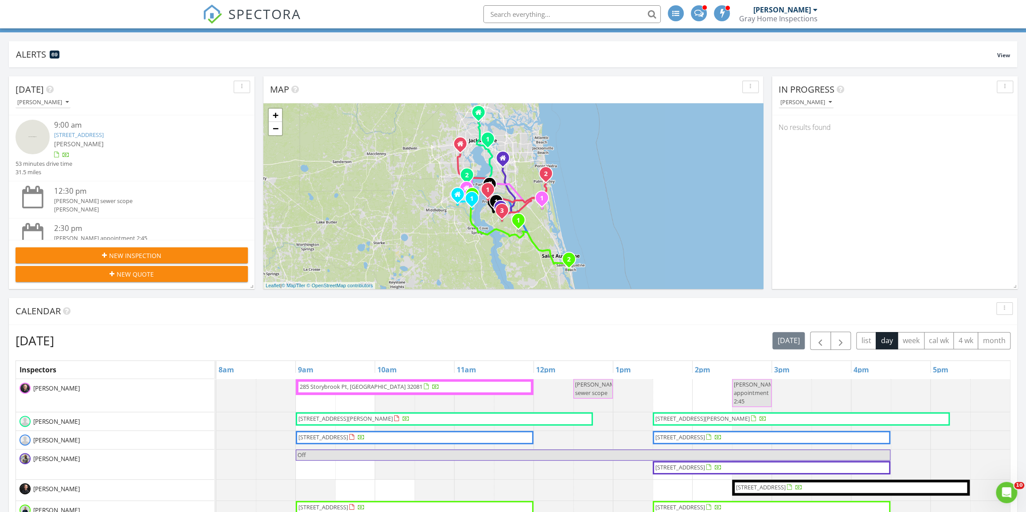
scroll to position [80, 0]
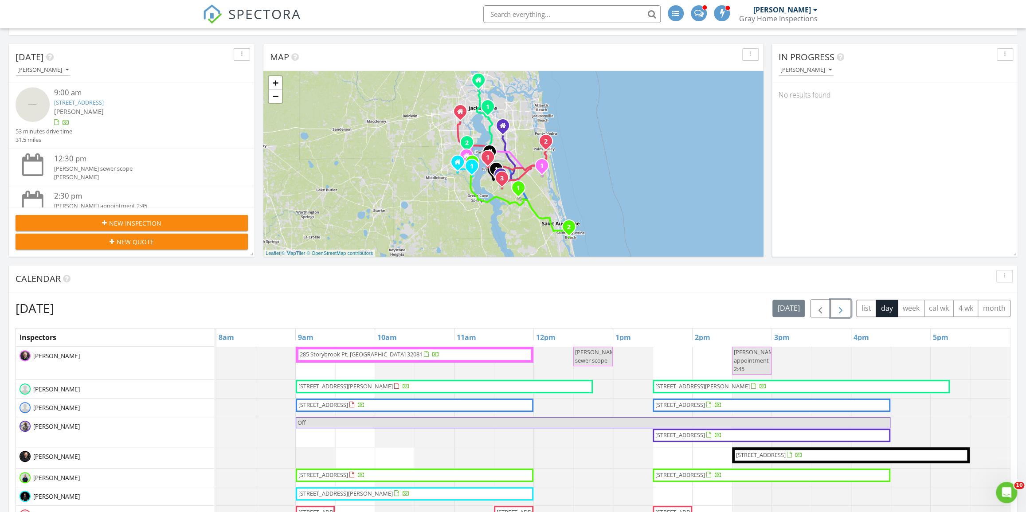
click at [842, 307] on span "button" at bounding box center [840, 308] width 11 height 11
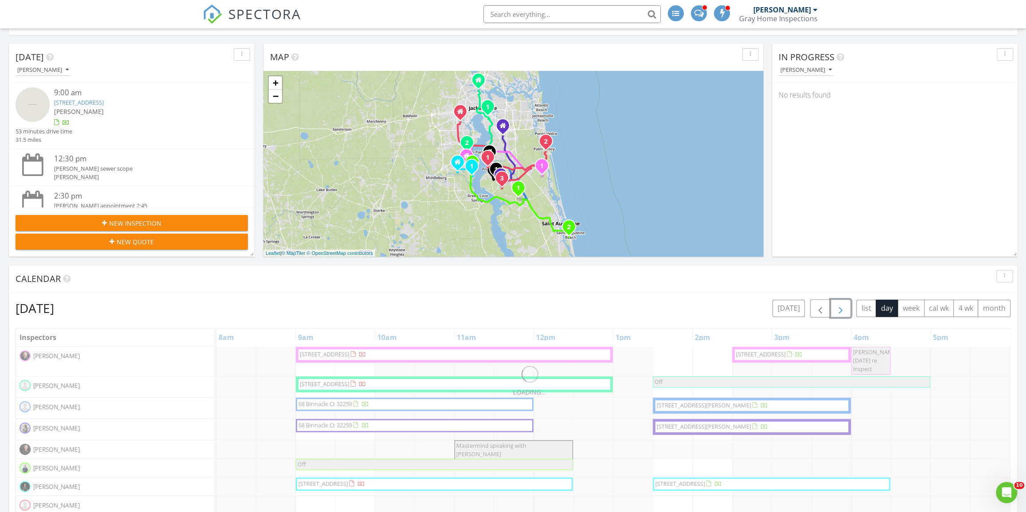
click at [842, 307] on span "button" at bounding box center [840, 308] width 11 height 11
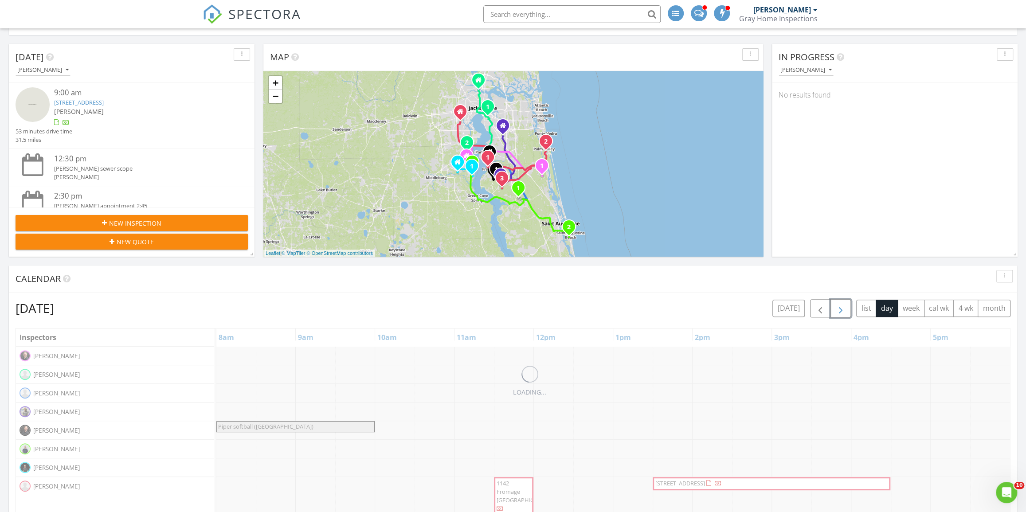
click at [842, 307] on span "button" at bounding box center [840, 308] width 11 height 11
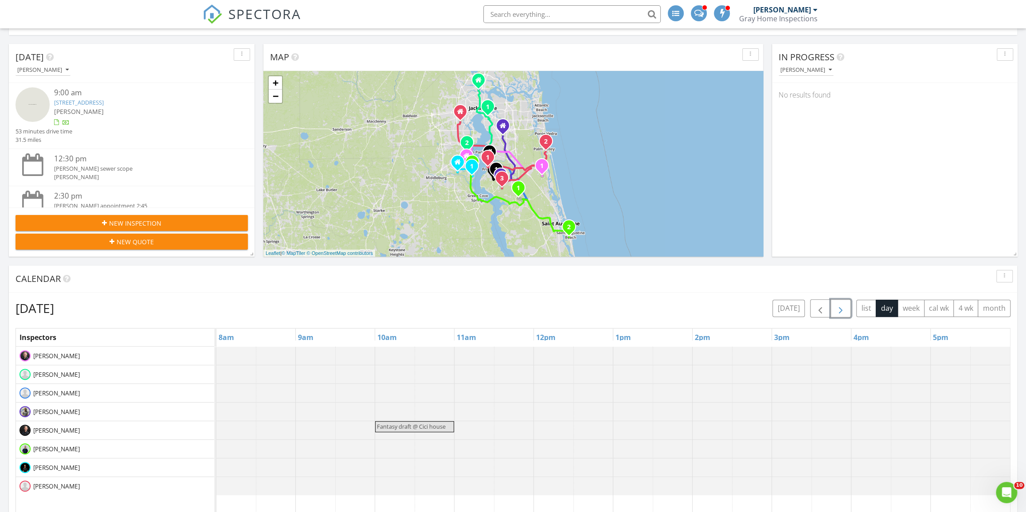
click at [842, 307] on span "button" at bounding box center [840, 308] width 11 height 11
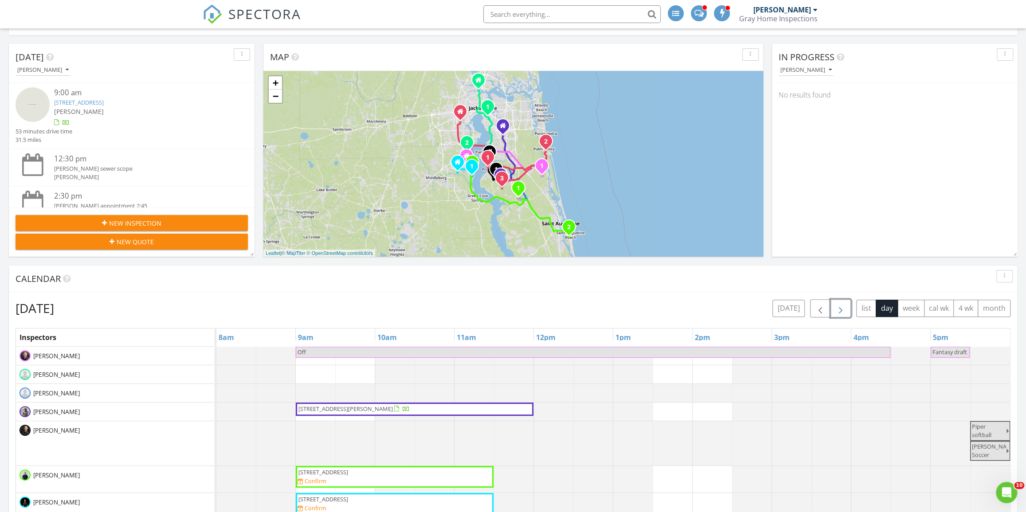
click at [842, 307] on span "button" at bounding box center [840, 308] width 11 height 11
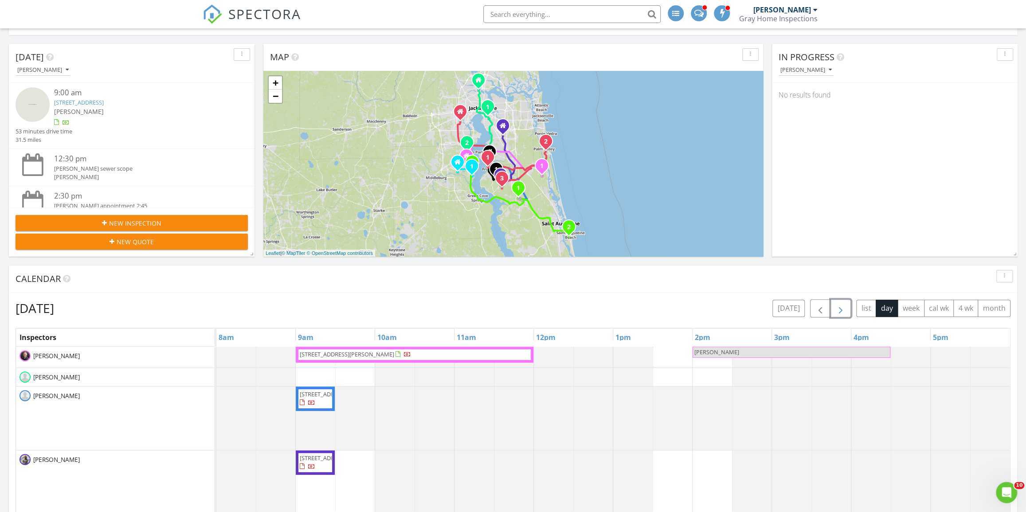
click at [843, 306] on span "button" at bounding box center [840, 308] width 11 height 11
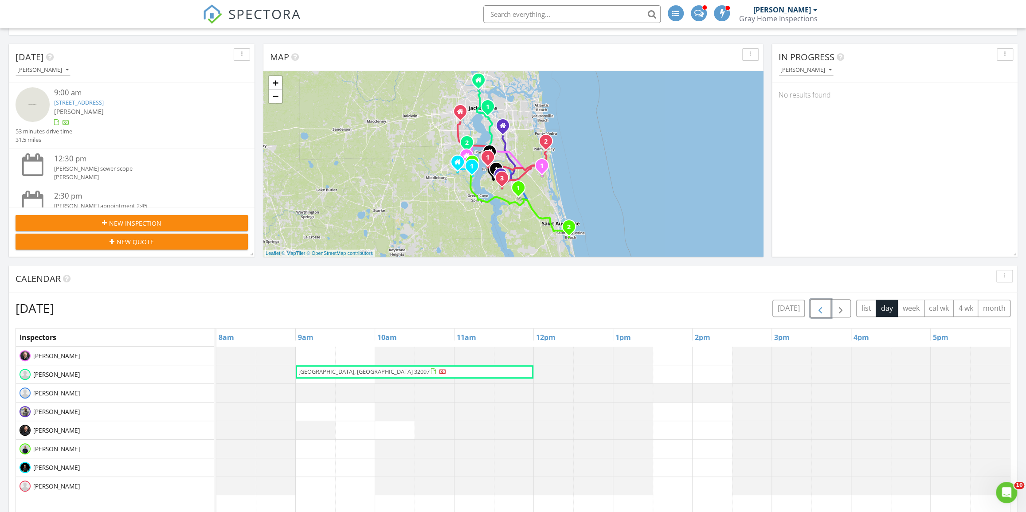
click at [824, 305] on span "button" at bounding box center [820, 308] width 11 height 11
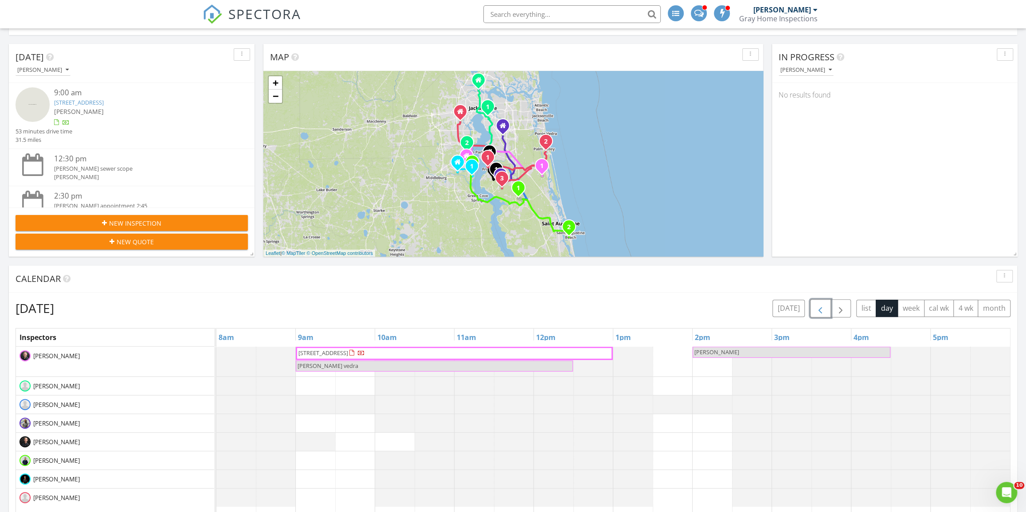
click at [501, 367] on span "Kim Romano Ponte vedra" at bounding box center [434, 366] width 275 height 8
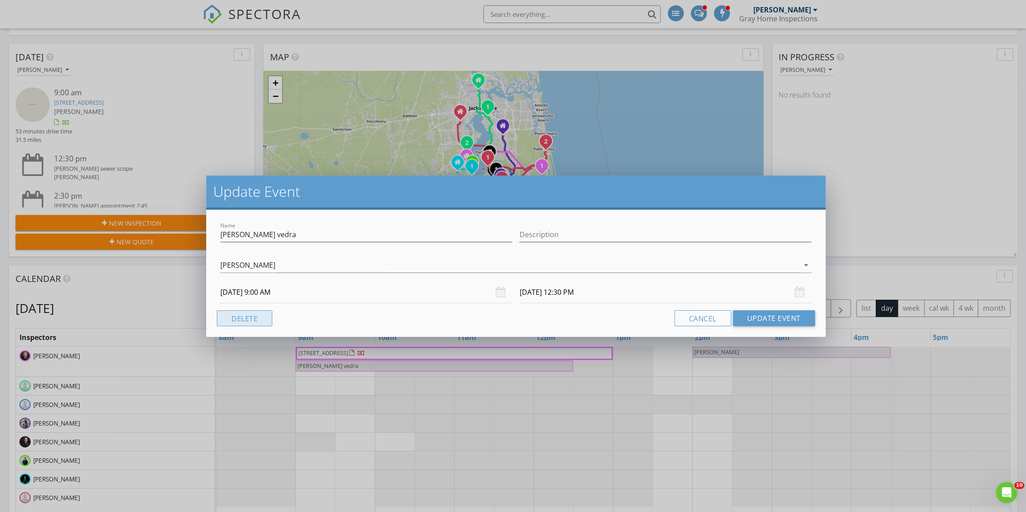
click at [257, 314] on button "Delete" at bounding box center [244, 318] width 55 height 16
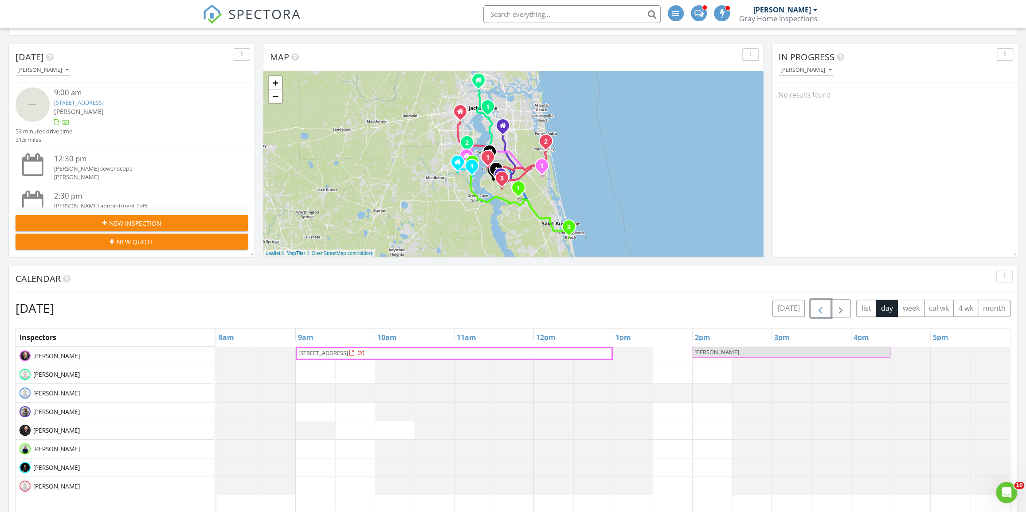
click at [822, 305] on span "button" at bounding box center [820, 308] width 11 height 11
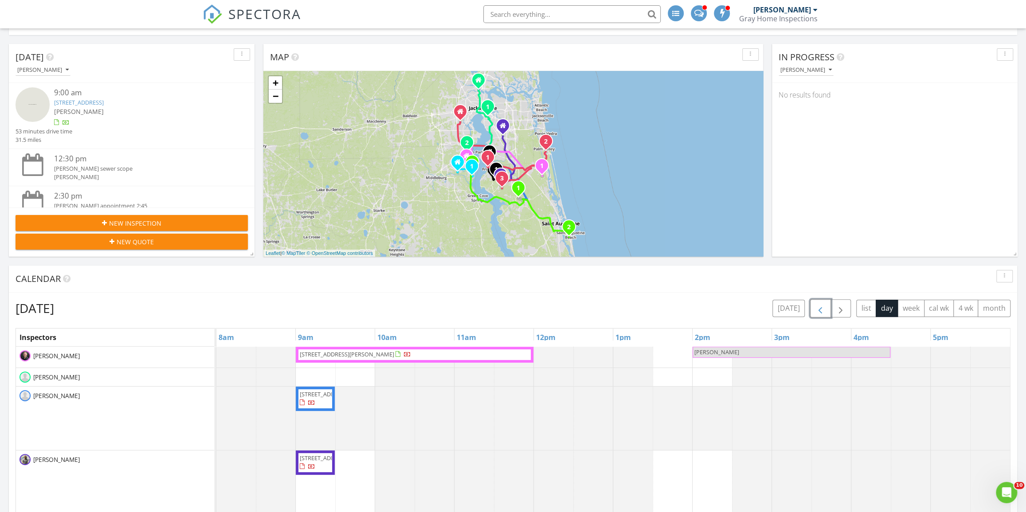
click at [738, 352] on span "Kat wetmore" at bounding box center [791, 352] width 196 height 8
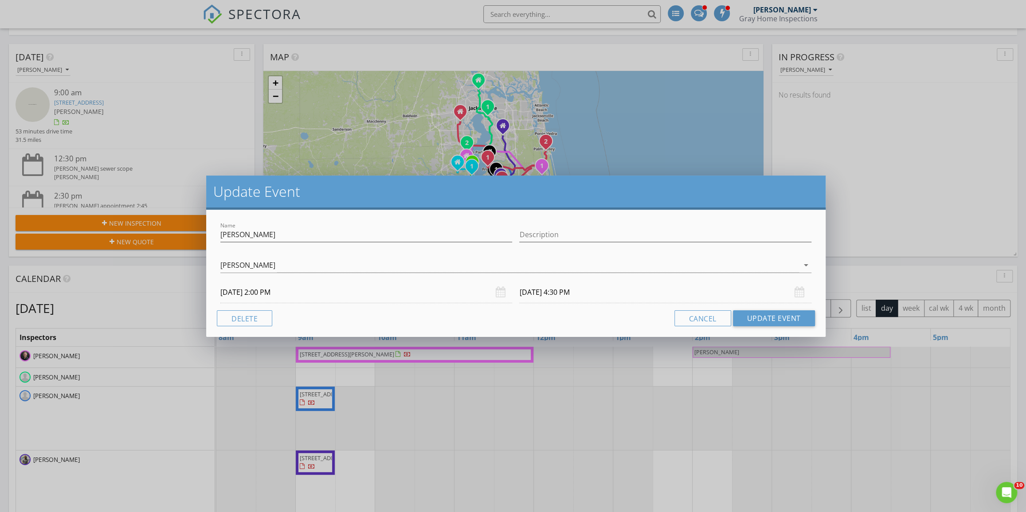
click at [359, 248] on div at bounding box center [366, 248] width 292 height 5
drag, startPoint x: 358, startPoint y: 239, endPoint x: 151, endPoint y: 227, distance: 206.9
click at [151, 227] on div "Update Event Name Kat wetmore Description Jeff McKinney arrow_drop_down 09/02/2…" at bounding box center [513, 256] width 1026 height 512
type input "H"
type input "Lake Asbury -Foerman team"
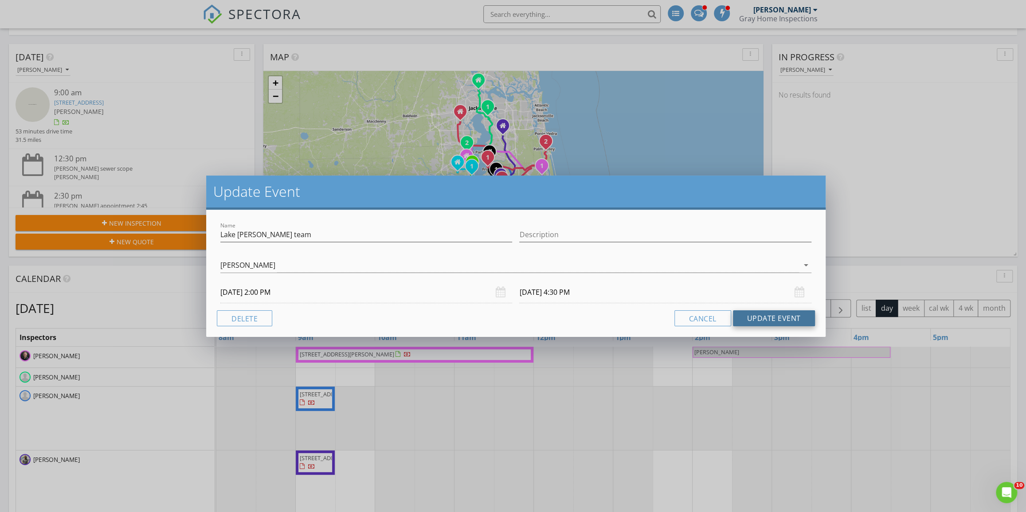
click at [757, 315] on button "Update Event" at bounding box center [774, 318] width 82 height 16
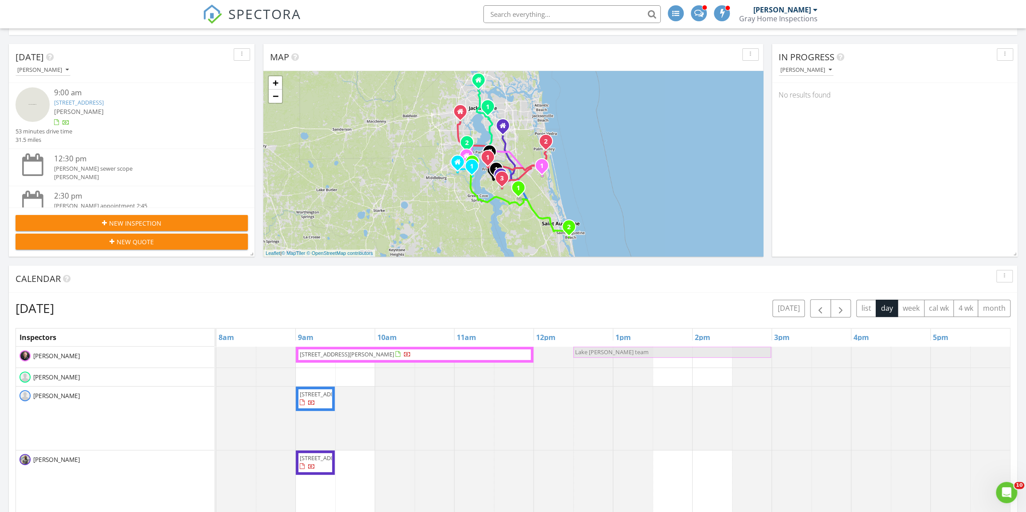
drag, startPoint x: 748, startPoint y: 351, endPoint x: 647, endPoint y: 355, distance: 101.2
click at [216, 355] on div "1611 Linda Lakes Ln, Middleburg 32068 Lake Asbury -Foerman team Lake Asbury -Fo…" at bounding box center [216, 357] width 0 height 21
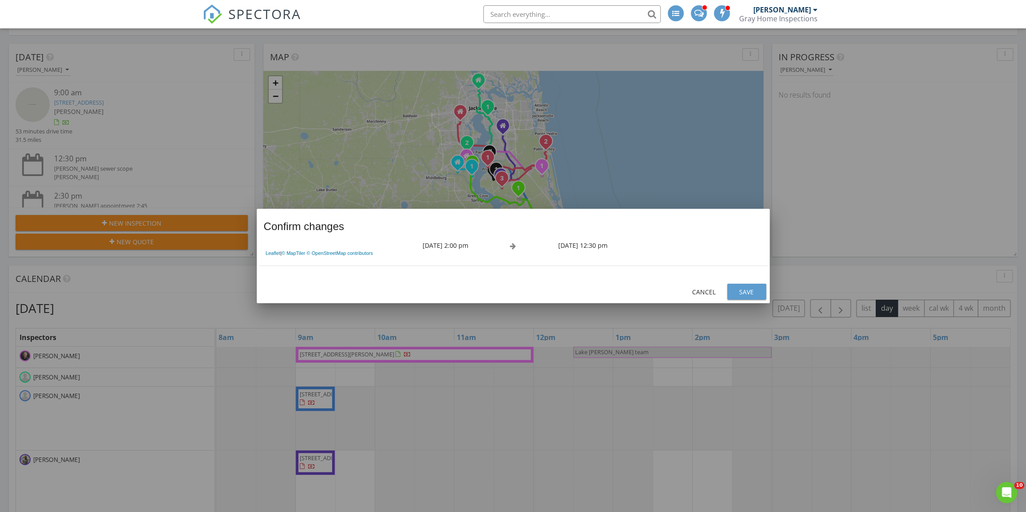
click at [745, 284] on button "Save" at bounding box center [746, 292] width 39 height 16
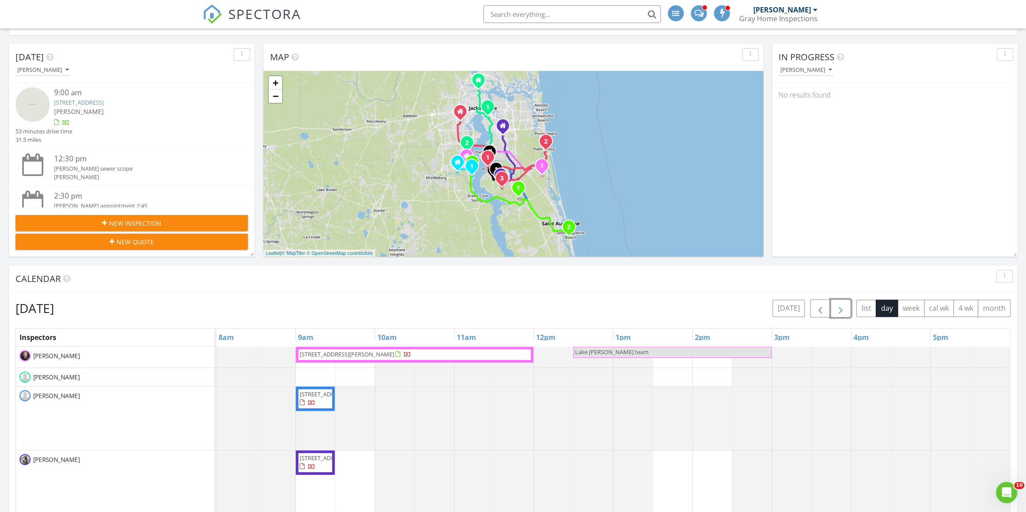
click at [846, 301] on button "button" at bounding box center [840, 308] width 21 height 18
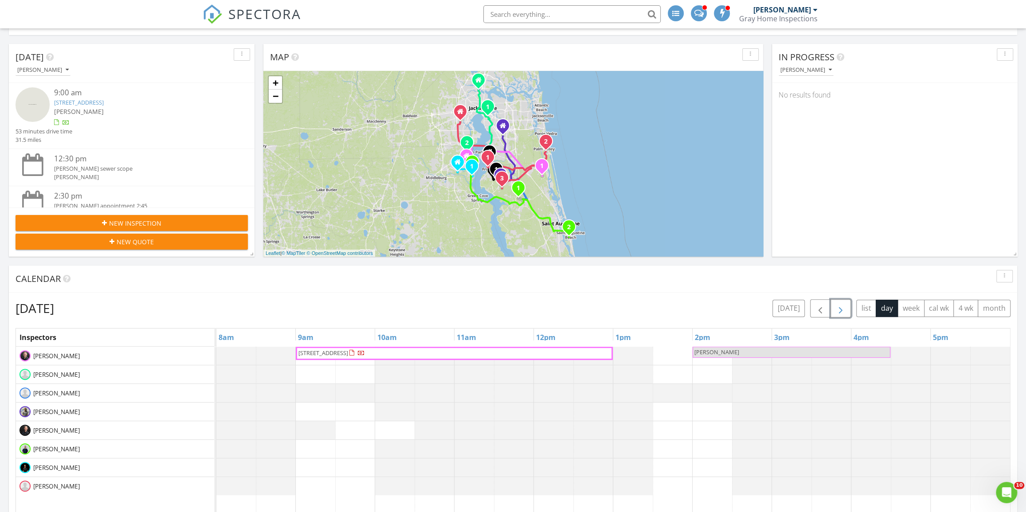
click at [771, 355] on span "Deanna foerman" at bounding box center [791, 352] width 196 height 8
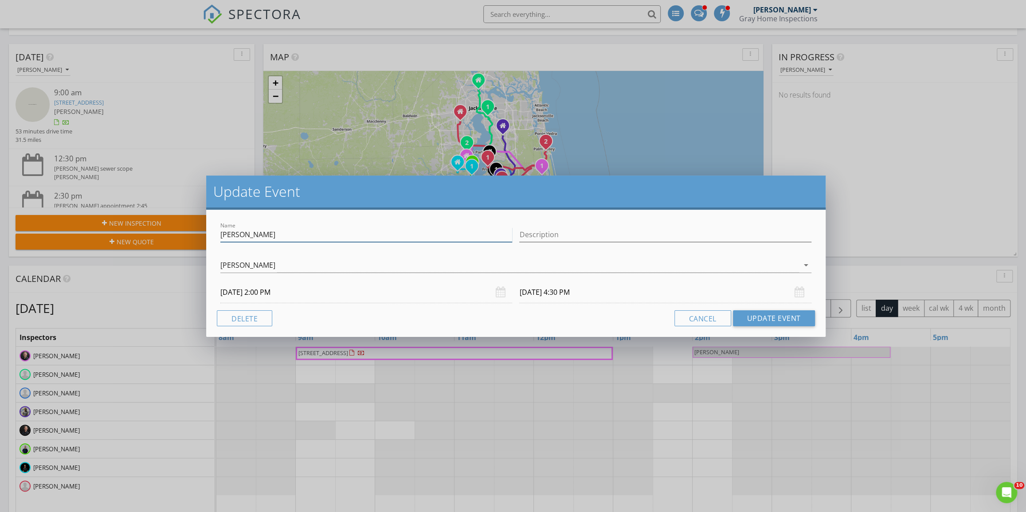
drag, startPoint x: 266, startPoint y: 235, endPoint x: 282, endPoint y: 235, distance: 15.5
click at [266, 235] on input "Deanna foerman" at bounding box center [366, 234] width 292 height 15
click at [338, 239] on input "Deanna foerman" at bounding box center [366, 234] width 292 height 15
type input "Deanna foerman-Orange park"
click at [747, 315] on button "Update Event" at bounding box center [774, 318] width 82 height 16
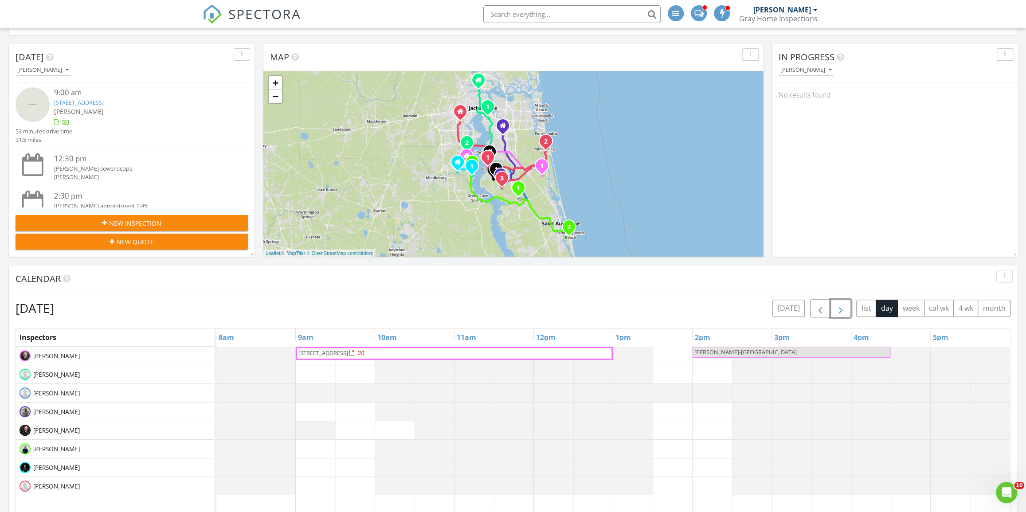
click at [841, 308] on span "button" at bounding box center [840, 308] width 11 height 11
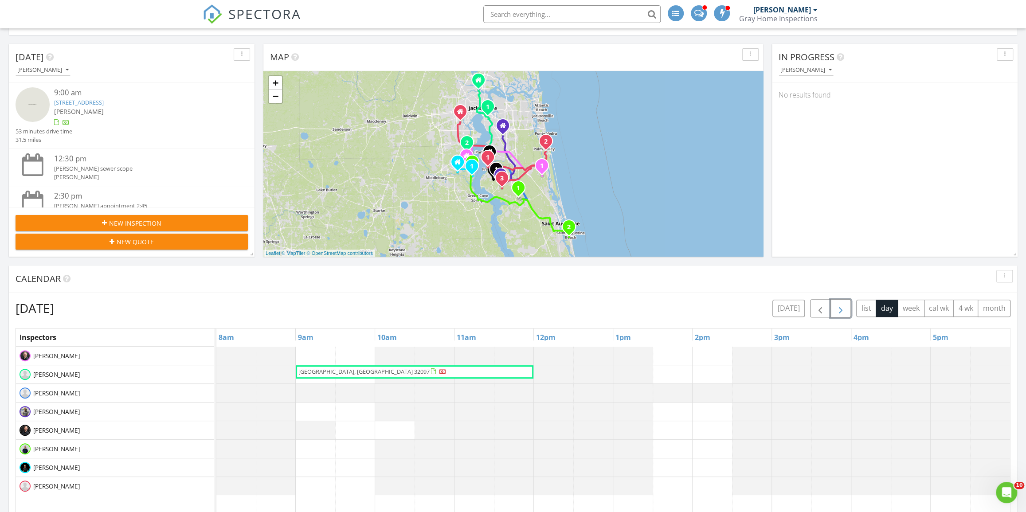
click at [841, 308] on span "button" at bounding box center [840, 308] width 11 height 11
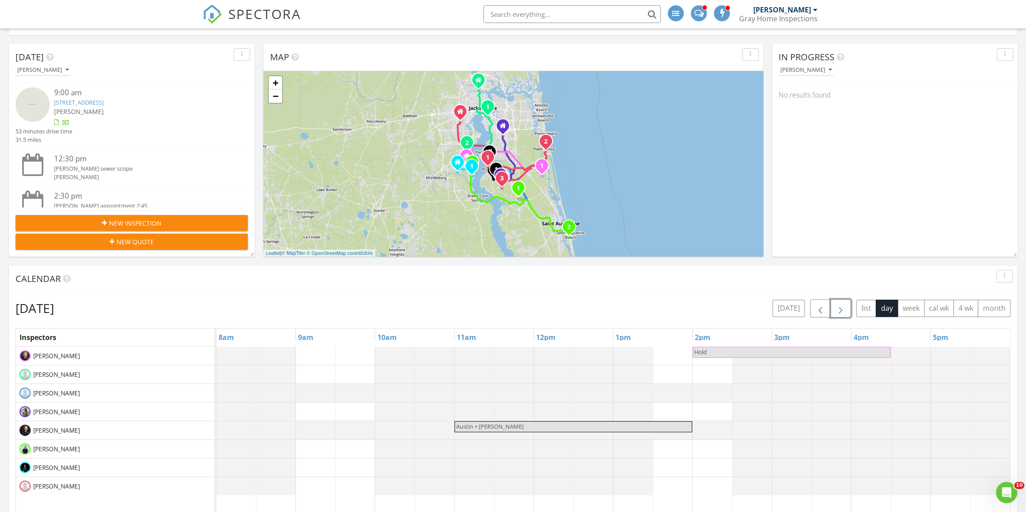
click at [842, 308] on span "button" at bounding box center [840, 308] width 11 height 11
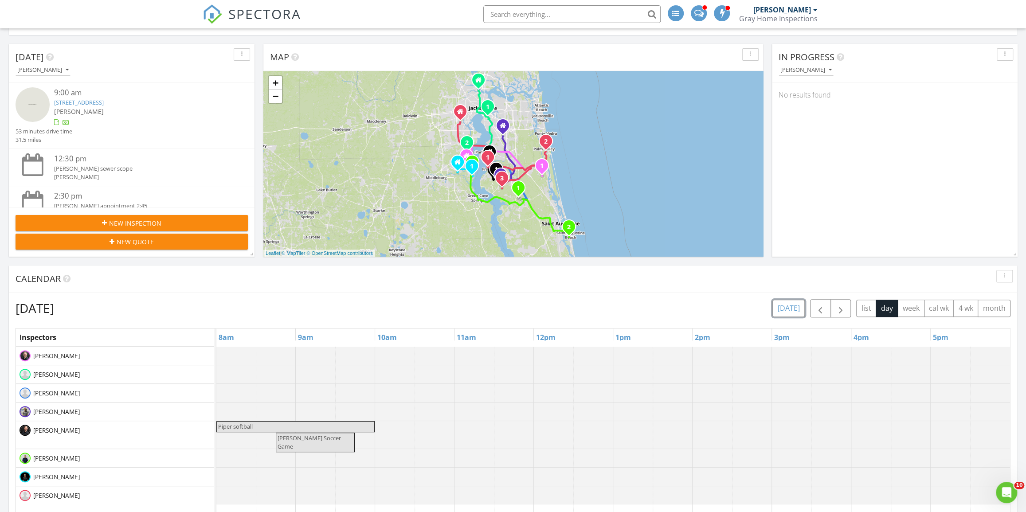
click at [789, 307] on button "[DATE]" at bounding box center [788, 308] width 32 height 17
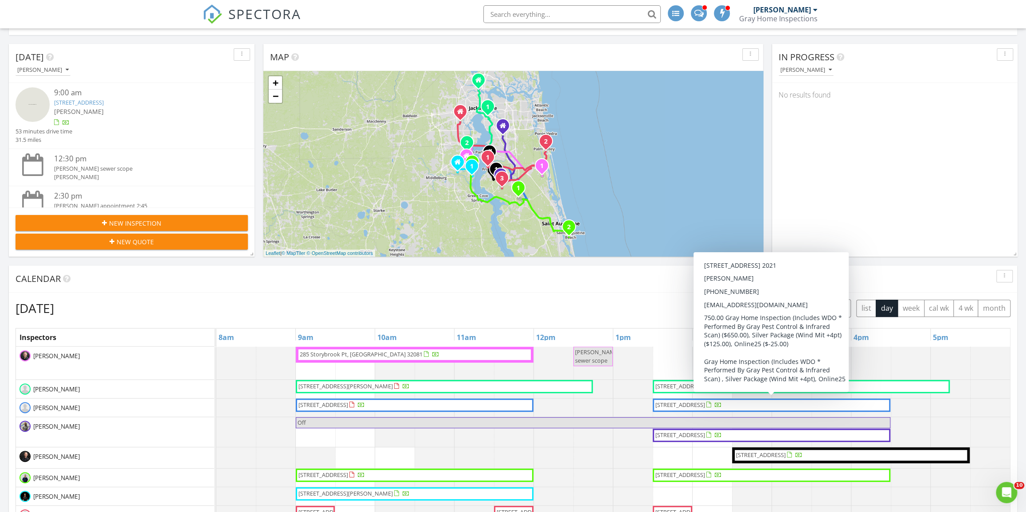
drag, startPoint x: 859, startPoint y: 292, endPoint x: 864, endPoint y: 288, distance: 6.0
click at [860, 290] on div "Calendar" at bounding box center [513, 279] width 1008 height 27
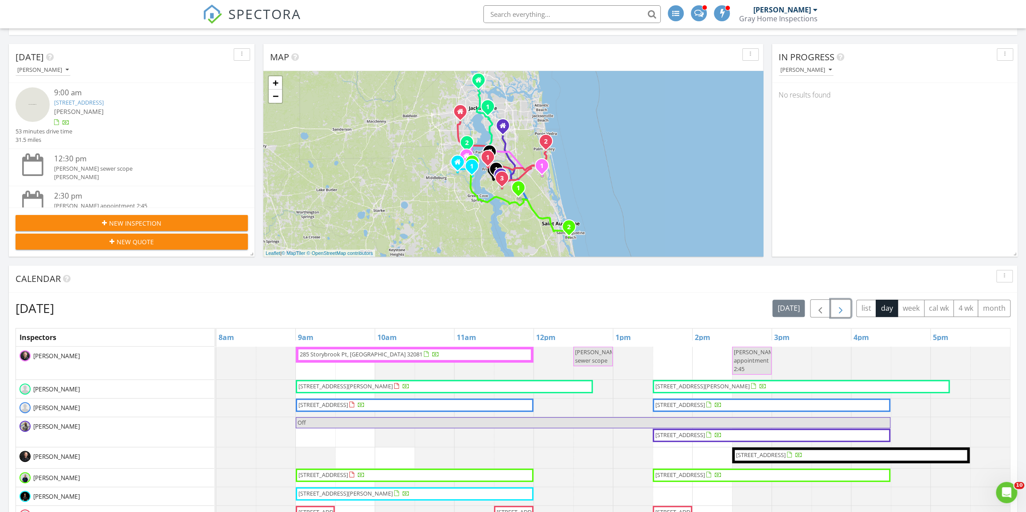
click at [846, 301] on button "button" at bounding box center [840, 308] width 21 height 18
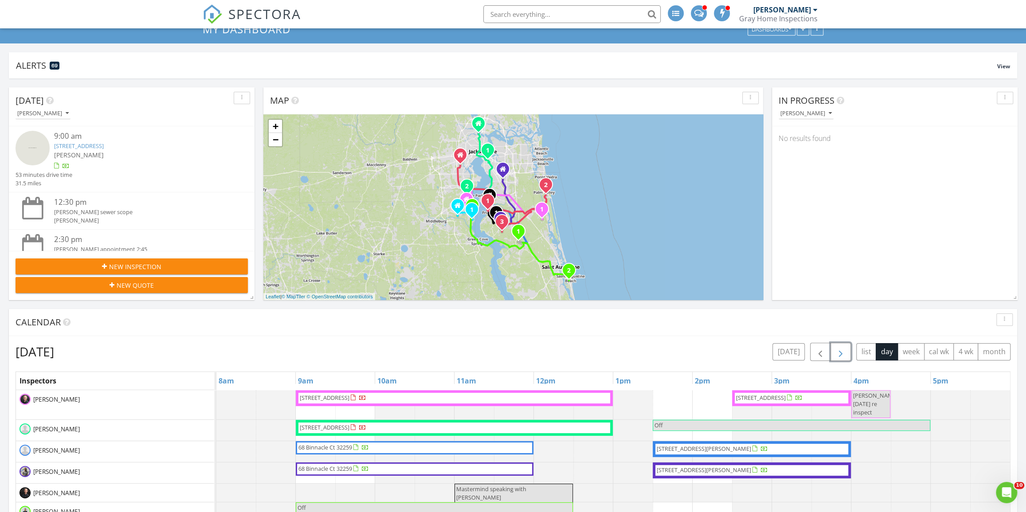
scroll to position [0, 0]
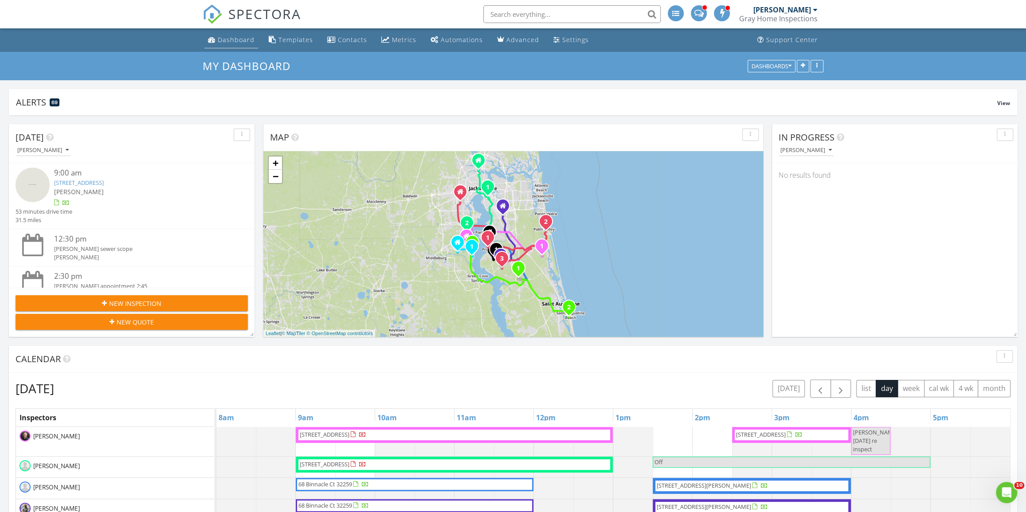
click at [235, 43] on div "Dashboard" at bounding box center [236, 39] width 37 height 8
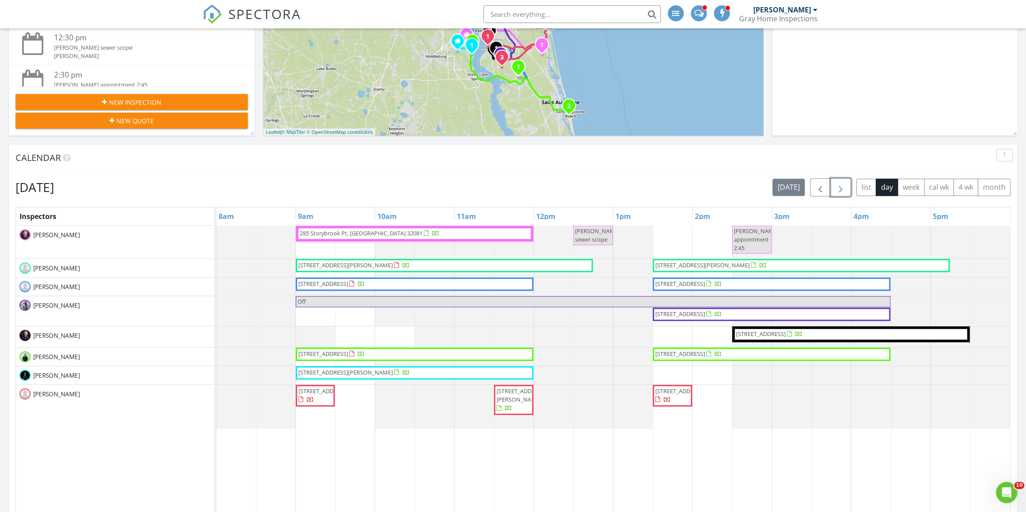
click at [837, 186] on span "button" at bounding box center [840, 187] width 11 height 11
